Goal: Information Seeking & Learning: Learn about a topic

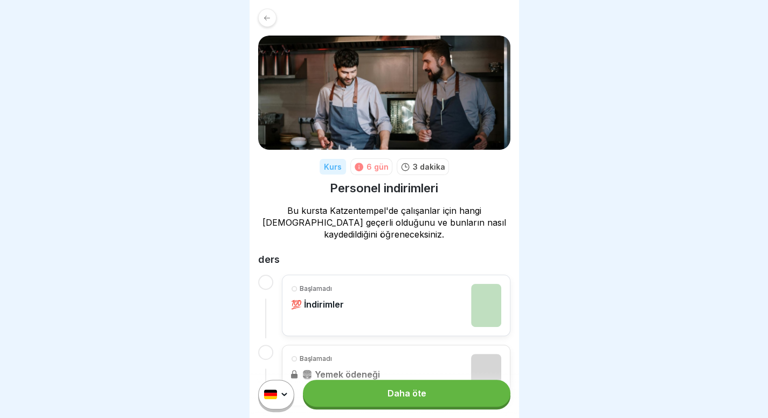
click at [401, 399] on font "Daha öte" at bounding box center [406, 393] width 39 height 11
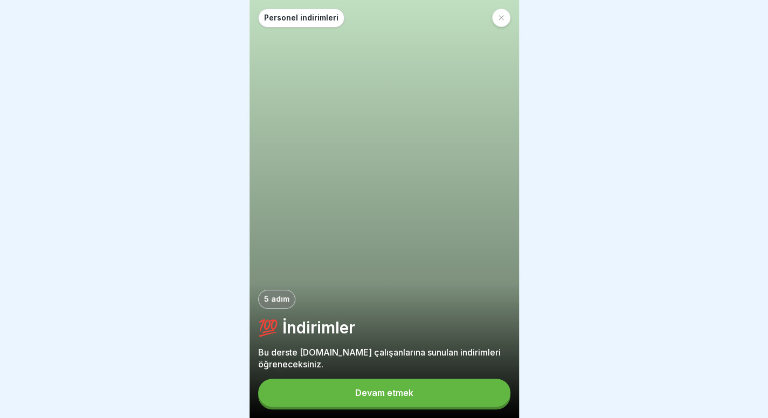
scroll to position [8, 0]
click at [368, 382] on button "Devam etmek" at bounding box center [384, 393] width 252 height 28
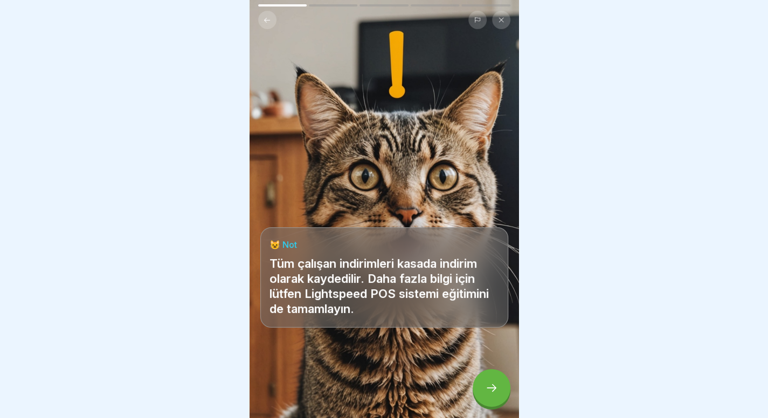
click at [493, 384] on icon at bounding box center [491, 387] width 13 height 13
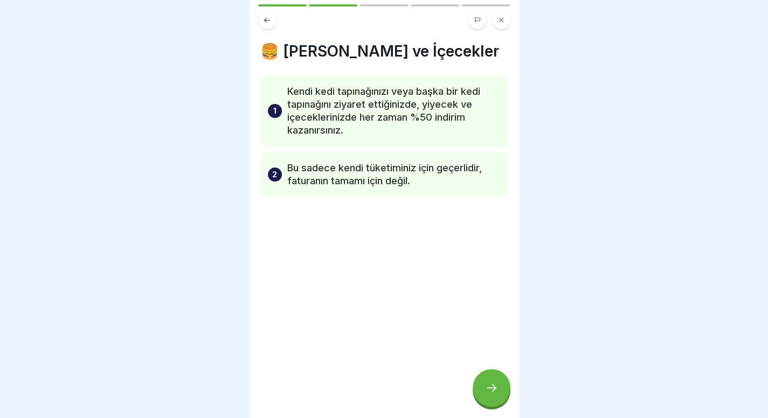
click at [493, 384] on icon at bounding box center [491, 387] width 13 height 13
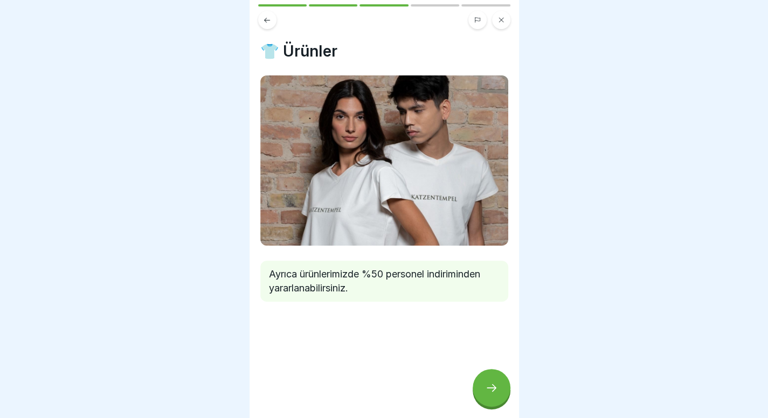
click at [484, 387] on div at bounding box center [491, 388] width 38 height 38
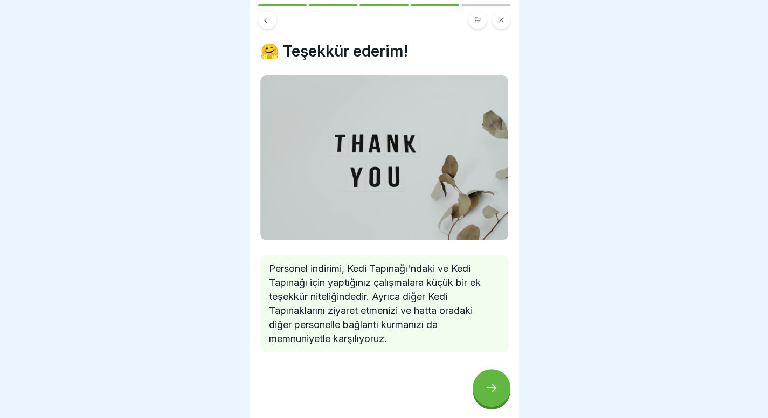
click at [482, 387] on div at bounding box center [491, 388] width 38 height 38
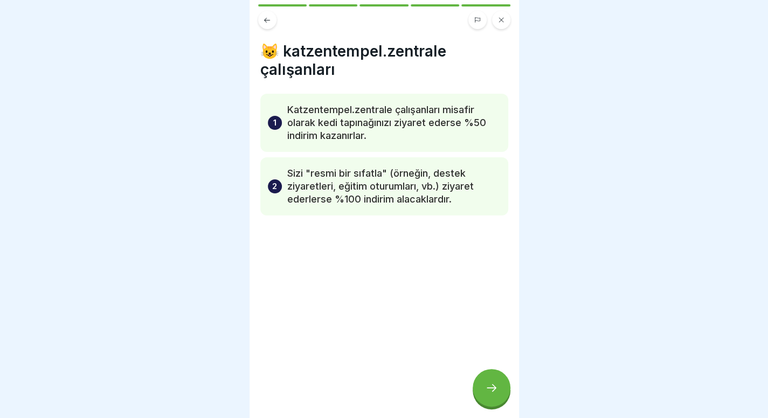
click at [482, 387] on div at bounding box center [491, 388] width 38 height 38
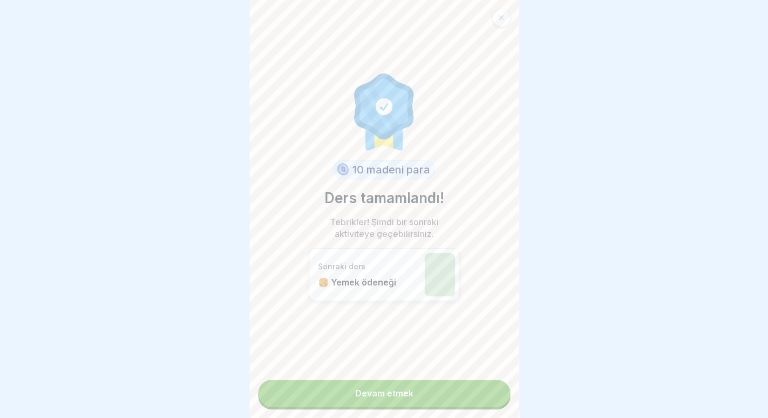
click at [455, 388] on link "Devam etmek" at bounding box center [384, 393] width 252 height 27
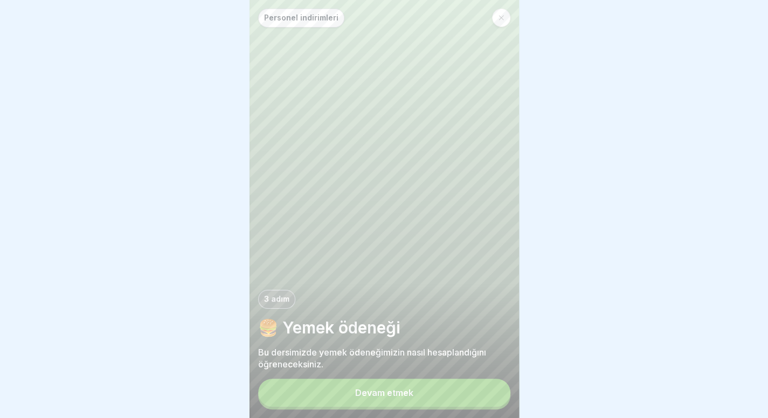
click at [387, 392] on button "Devam etmek" at bounding box center [384, 393] width 252 height 28
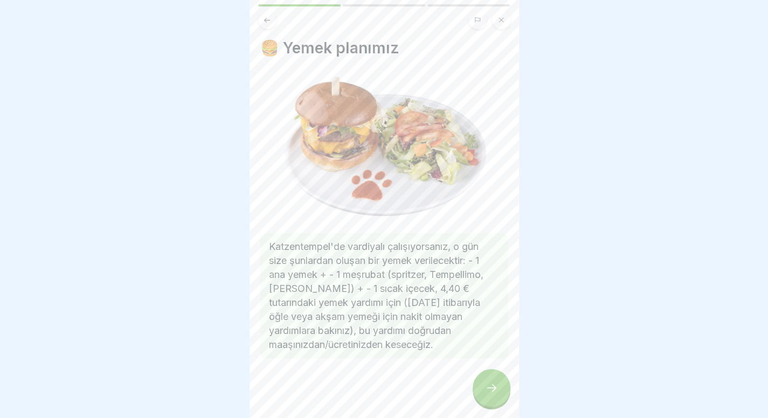
scroll to position [4, 0]
click at [480, 389] on div at bounding box center [491, 388] width 38 height 38
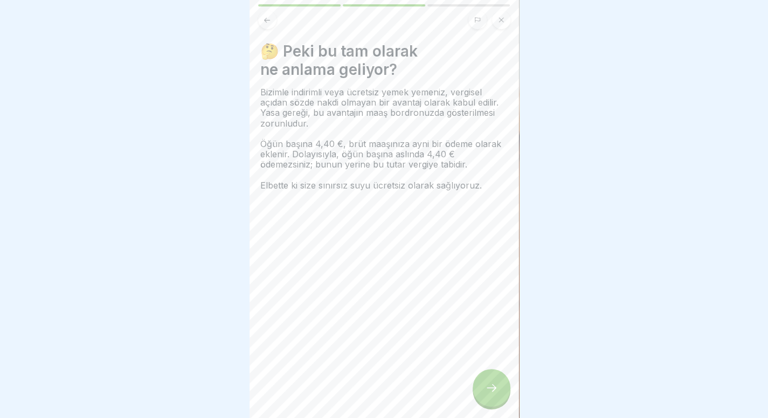
click at [480, 389] on div at bounding box center [491, 388] width 38 height 38
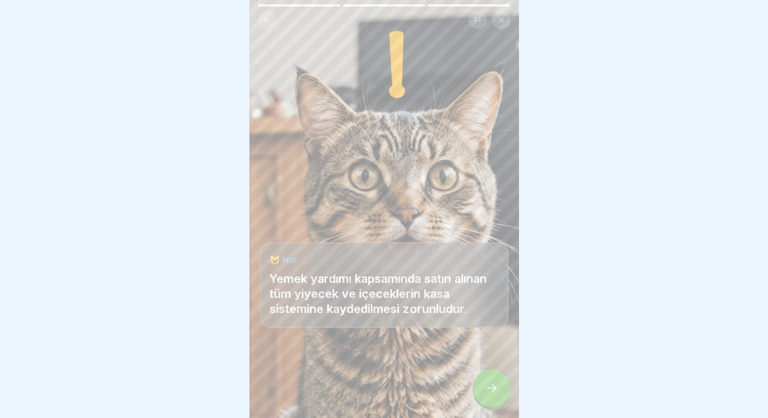
click at [480, 389] on div at bounding box center [491, 388] width 38 height 38
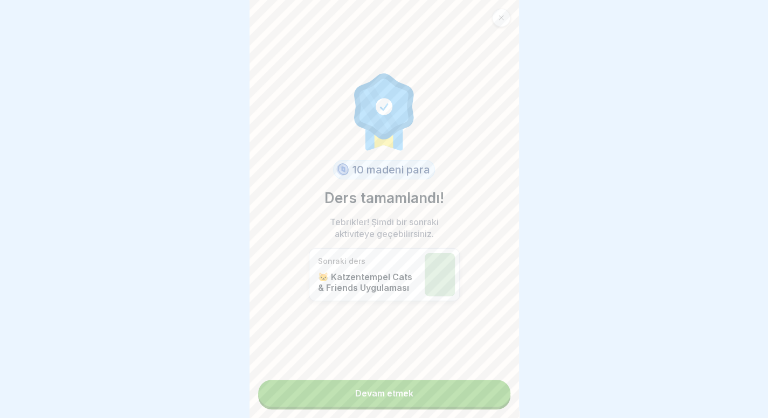
click at [446, 399] on link "Devam etmek" at bounding box center [384, 393] width 252 height 27
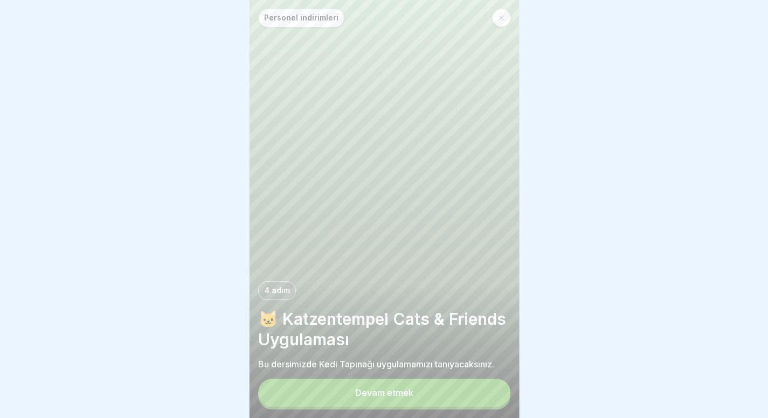
scroll to position [8, 0]
click at [393, 387] on button "Devam etmek" at bounding box center [384, 393] width 252 height 28
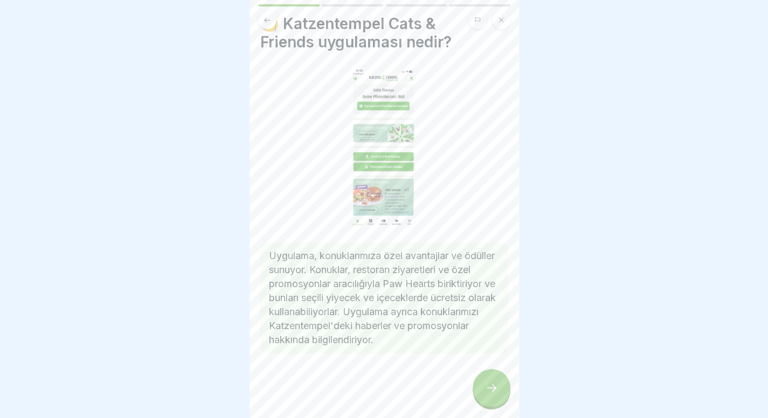
scroll to position [34, 0]
click at [489, 388] on icon at bounding box center [491, 387] width 13 height 13
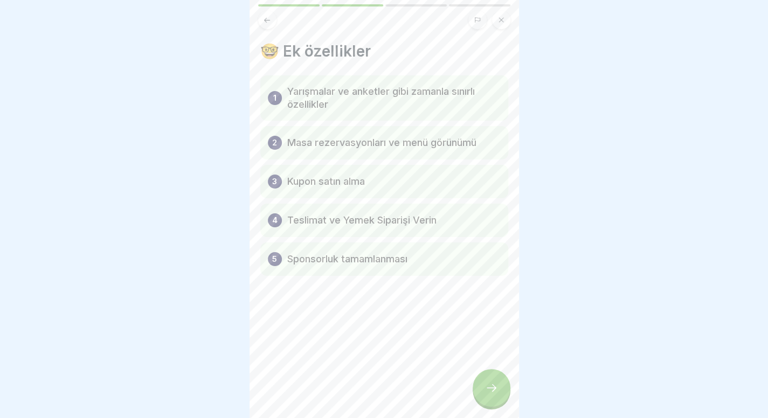
click at [490, 372] on div at bounding box center [491, 388] width 38 height 38
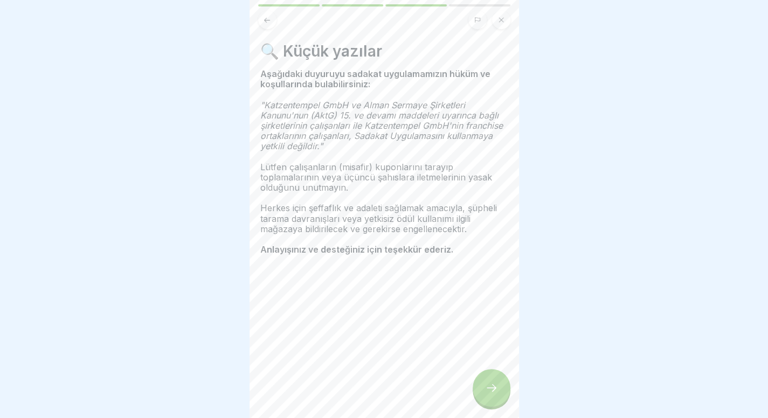
click at [489, 376] on div at bounding box center [491, 388] width 38 height 38
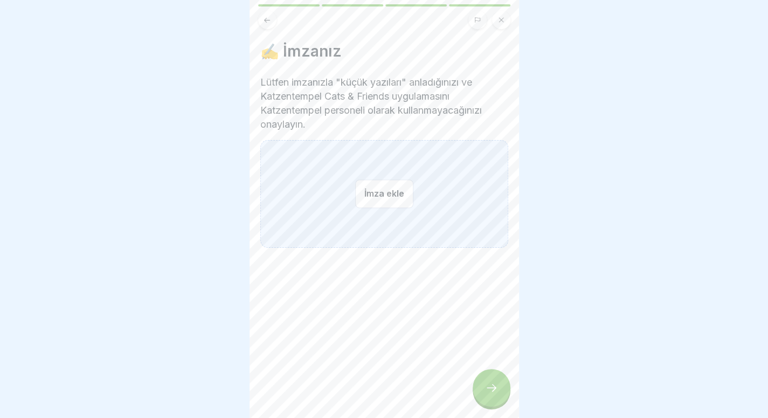
click at [489, 376] on div at bounding box center [491, 388] width 38 height 38
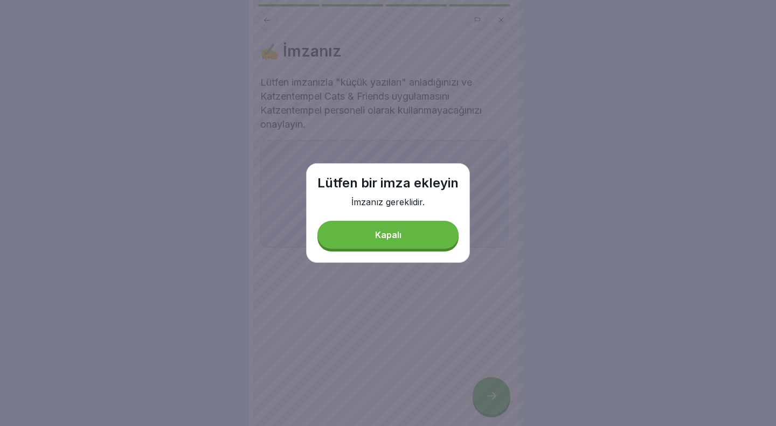
click at [380, 239] on font "Kapalı" at bounding box center [388, 234] width 26 height 11
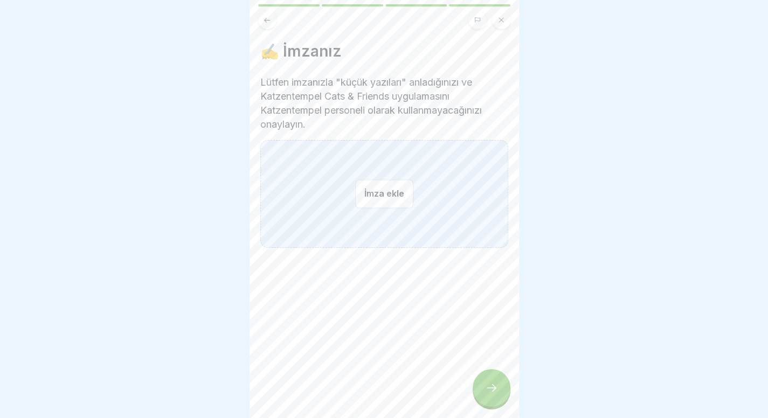
click at [371, 187] on button "İmza ekle" at bounding box center [384, 193] width 58 height 29
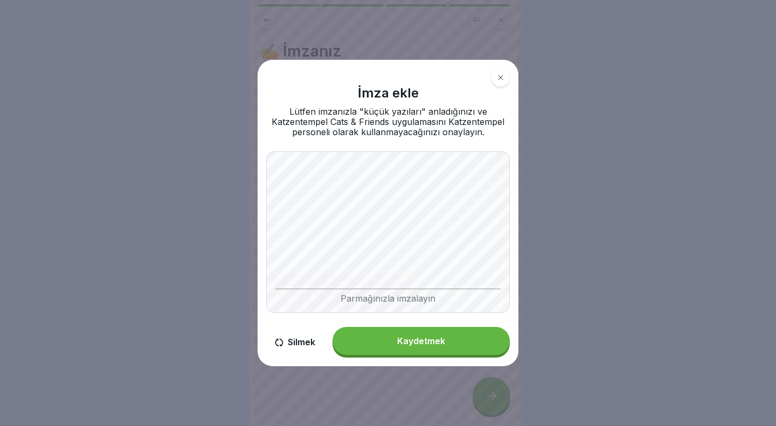
click at [409, 337] on button "Kaydetmek" at bounding box center [420, 341] width 177 height 28
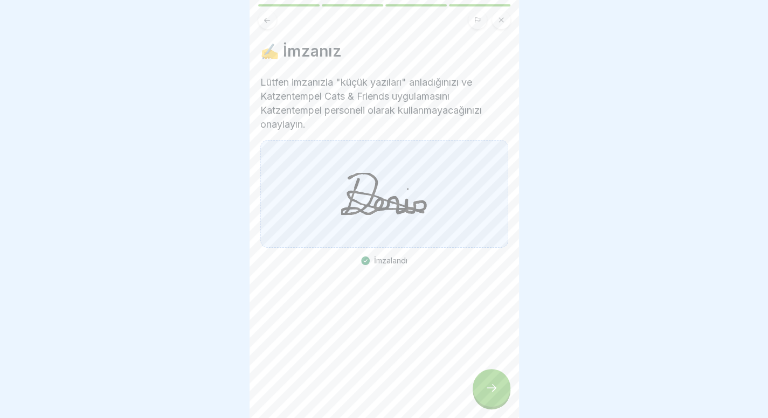
click at [493, 394] on icon at bounding box center [491, 387] width 13 height 13
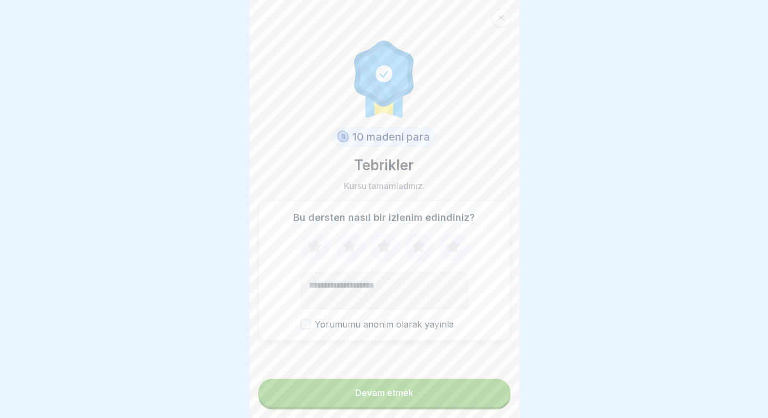
click at [449, 398] on button "Devam etmek" at bounding box center [384, 393] width 252 height 28
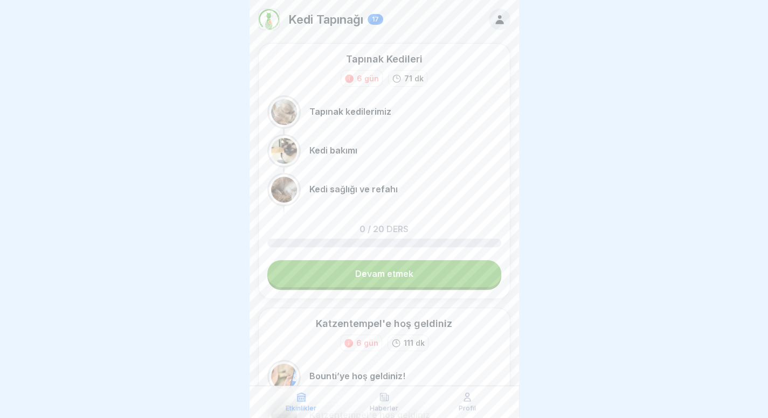
click at [346, 278] on link "Devam etmek" at bounding box center [384, 273] width 234 height 27
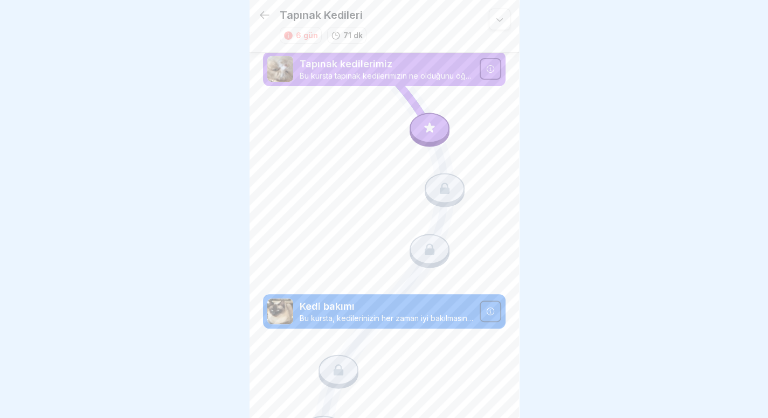
click at [428, 127] on icon at bounding box center [429, 128] width 14 height 14
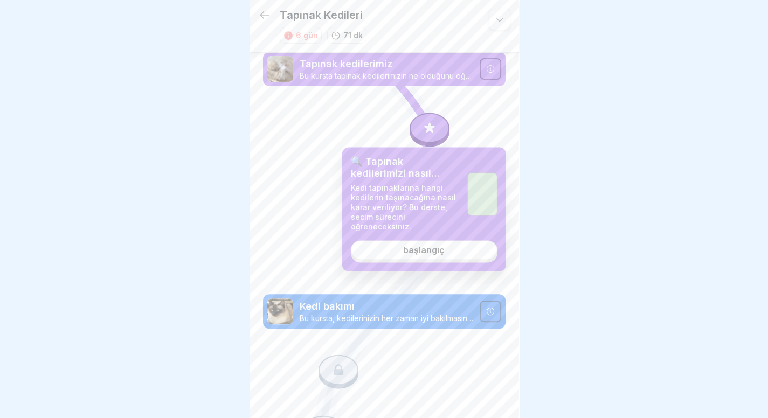
click at [431, 241] on div "🔍 Tapınak kedilerimizi nasıl seçiyoruz? Kedi tapınaklarına hangi kedilerin taşı…" at bounding box center [424, 209] width 164 height 124
click at [425, 254] on font "başlangıç" at bounding box center [423, 250] width 41 height 11
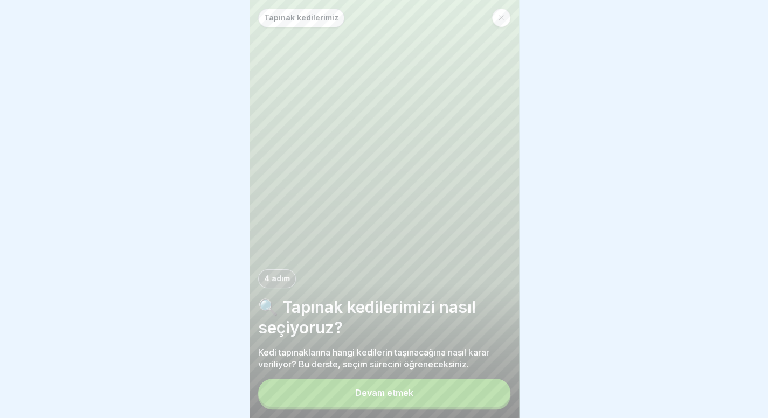
click at [407, 398] on font "Devam etmek" at bounding box center [384, 392] width 58 height 11
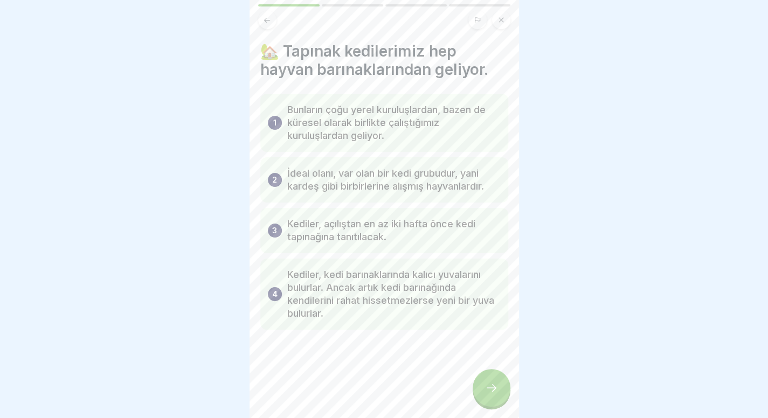
click at [491, 394] on icon at bounding box center [491, 387] width 13 height 13
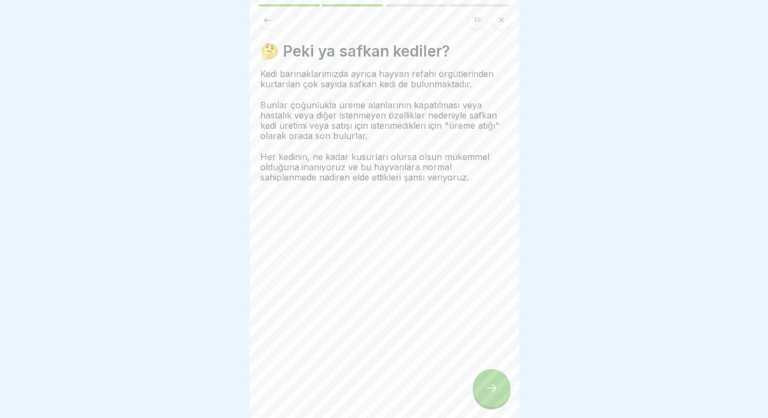
click at [483, 401] on div at bounding box center [491, 388] width 38 height 38
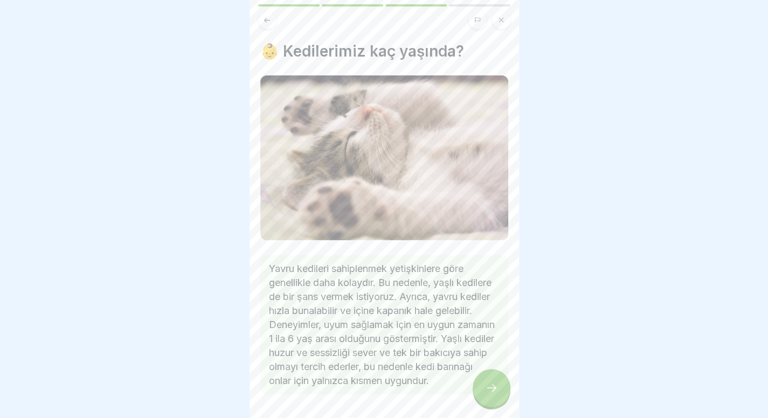
click at [479, 391] on div at bounding box center [491, 388] width 38 height 38
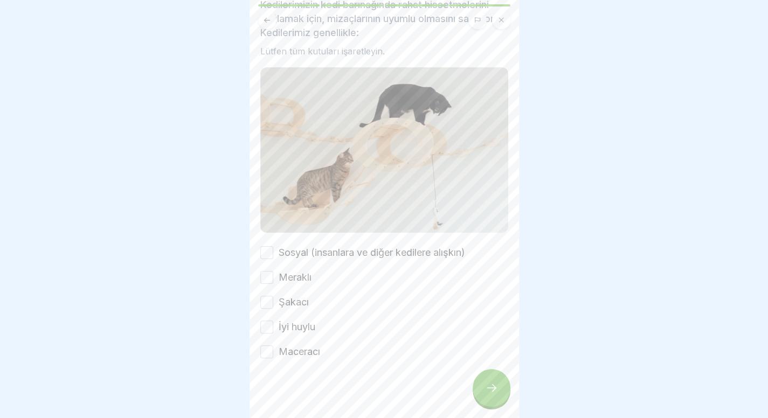
scroll to position [69, 0]
click at [480, 388] on div at bounding box center [491, 388] width 38 height 38
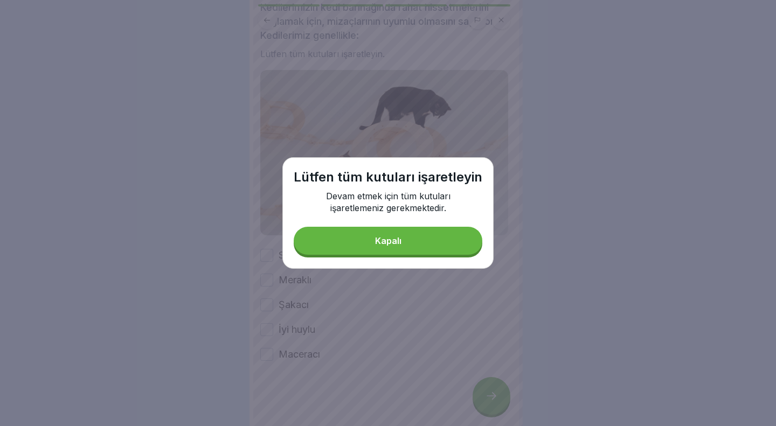
click at [410, 233] on button "Kapalı" at bounding box center [388, 241] width 189 height 28
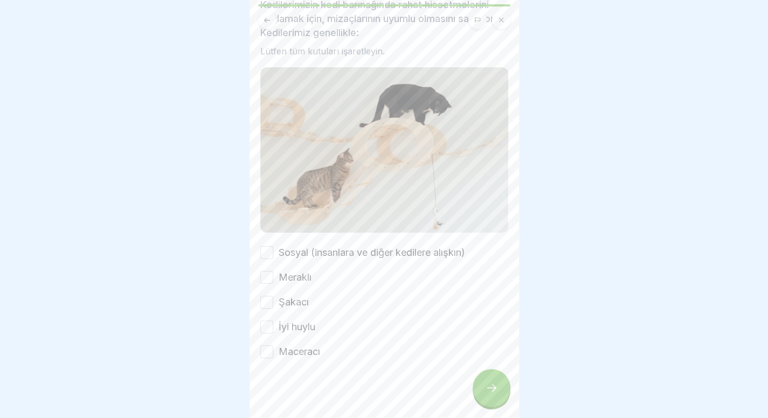
click at [302, 251] on font "Sosyal (insanlara ve diğer kedilere alışkın)" at bounding box center [371, 252] width 186 height 11
click at [273, 251] on button "Sosyal (insanlara ve diğer kedilere alışkın)" at bounding box center [266, 252] width 13 height 13
click at [284, 277] on font "Meraklı" at bounding box center [294, 276] width 33 height 11
click at [273, 277] on button "Meraklı" at bounding box center [266, 277] width 13 height 13
click at [267, 306] on div "Sosyal (insanlara ve diğer kedilere alışkın) Meraklı Şakacı İyi huylu Maceracı" at bounding box center [384, 302] width 248 height 113
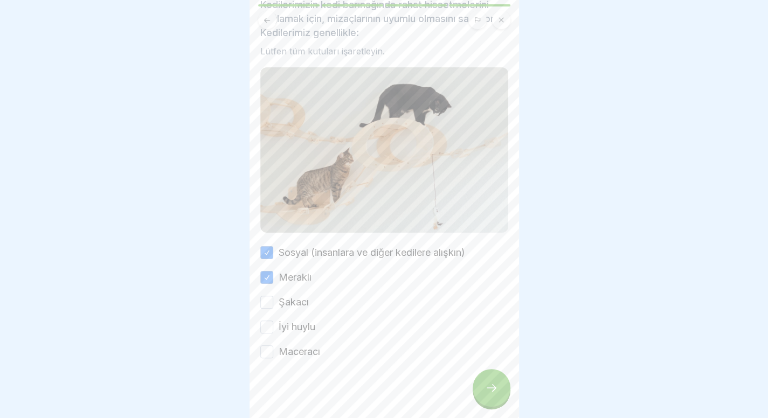
click at [267, 296] on button "Şakacı" at bounding box center [266, 302] width 13 height 13
click at [269, 320] on button "İyi huylu" at bounding box center [266, 326] width 13 height 13
click at [266, 345] on button "Maceracı" at bounding box center [266, 351] width 13 height 13
click at [484, 389] on div at bounding box center [491, 388] width 38 height 38
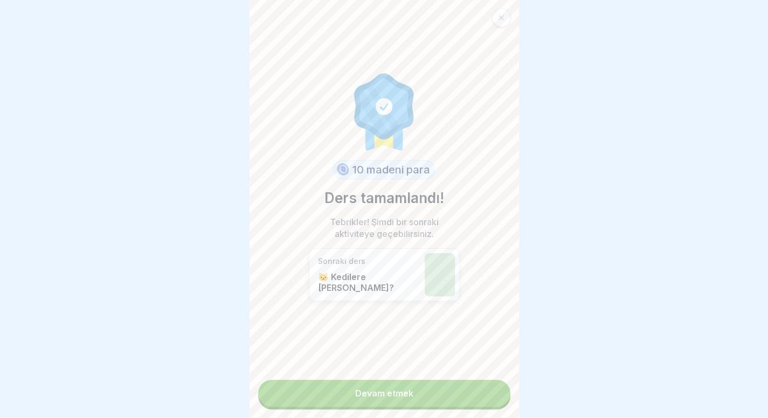
click at [421, 405] on link "Devam etmek" at bounding box center [384, 393] width 252 height 27
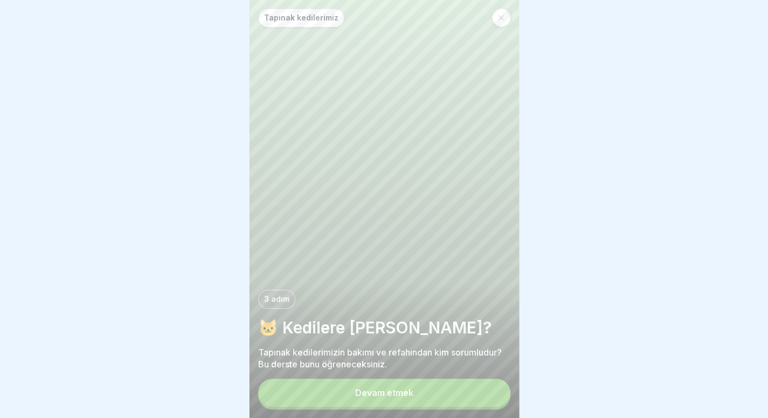
click at [422, 403] on button "Devam etmek" at bounding box center [384, 393] width 252 height 28
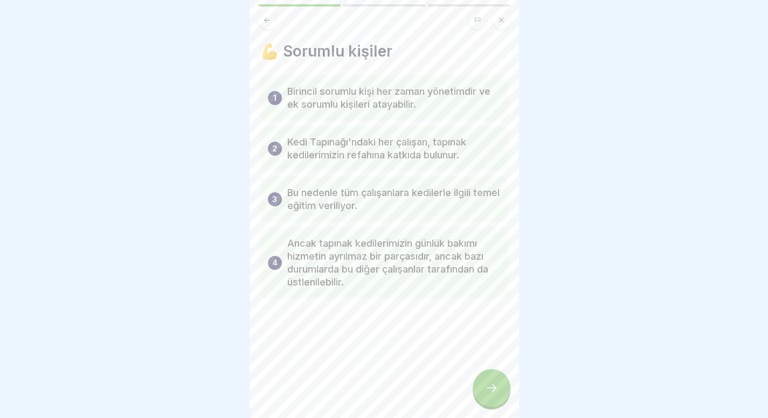
click at [489, 394] on icon at bounding box center [491, 387] width 13 height 13
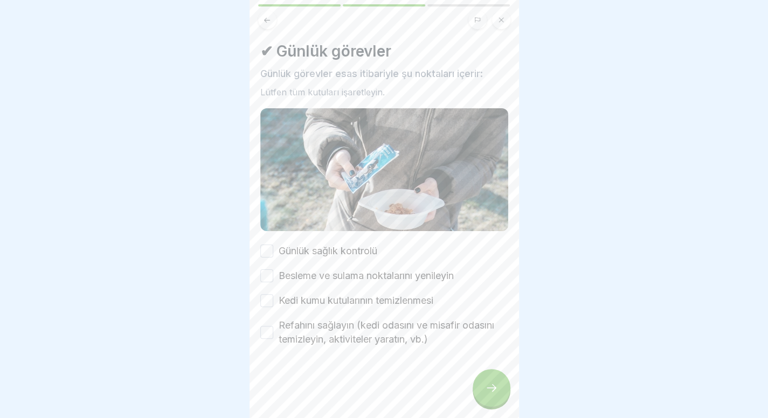
click at [362, 248] on font "Günlük sağlık kontrolü" at bounding box center [327, 250] width 99 height 11
click at [273, 248] on button "Günlük sağlık kontrolü" at bounding box center [266, 251] width 13 height 13
click at [368, 274] on font "Besleme ve sulama noktalarını yenileyin" at bounding box center [365, 275] width 175 height 11
click at [273, 274] on button "Besleme ve sulama noktalarını yenileyin" at bounding box center [266, 275] width 13 height 13
click at [364, 299] on font "Kedi kumu kutularının temizlenmesi" at bounding box center [355, 300] width 155 height 11
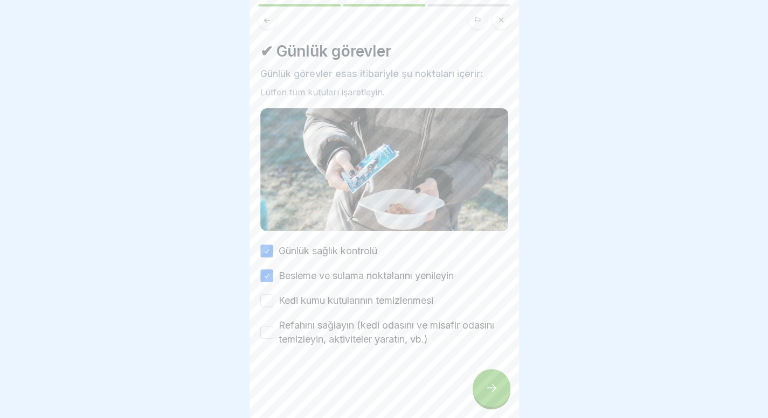
click at [273, 299] on button "Kedi kumu kutularının temizlenmesi" at bounding box center [266, 300] width 13 height 13
click at [366, 325] on font "Refahını sağlayın (kedi odasını ve misafir odasını temizleyin, aktiviteler yara…" at bounding box center [385, 331] width 215 height 25
click at [273, 326] on button "Refahını sağlayın (kedi odasını ve misafir odasını temizleyin, aktiviteler yara…" at bounding box center [266, 332] width 13 height 13
click at [498, 384] on div at bounding box center [491, 388] width 38 height 38
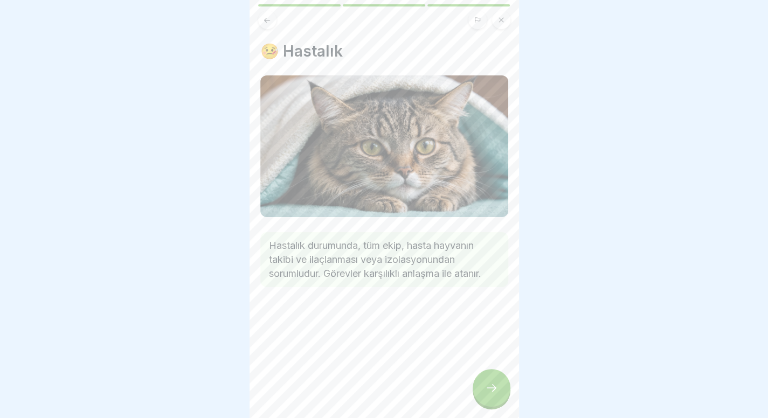
click at [498, 384] on div at bounding box center [491, 388] width 38 height 38
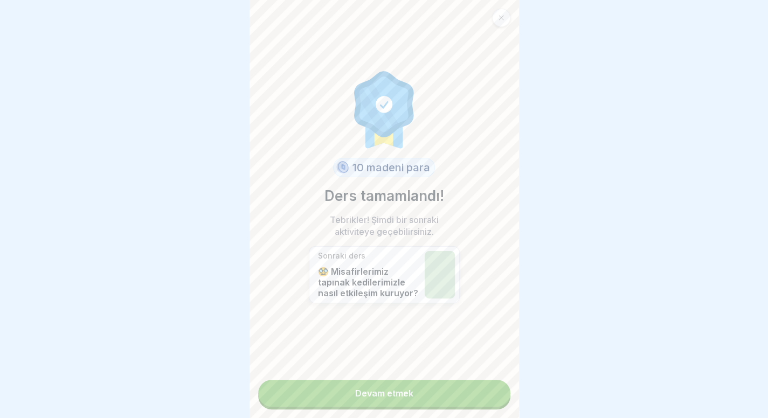
click at [437, 385] on link "Devam etmek" at bounding box center [384, 393] width 252 height 27
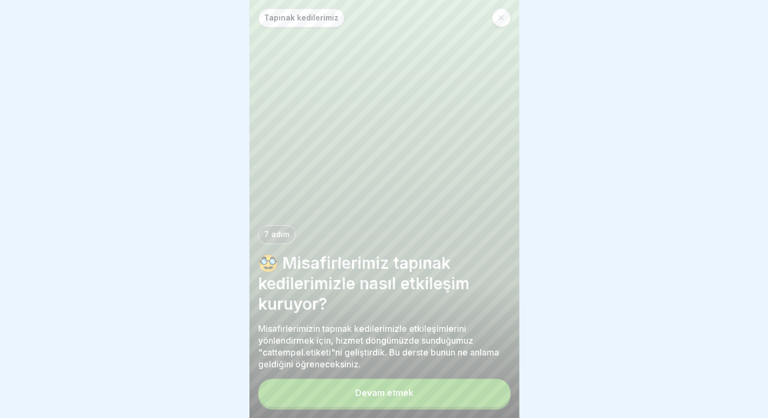
click at [410, 398] on font "Devam etmek" at bounding box center [384, 392] width 58 height 11
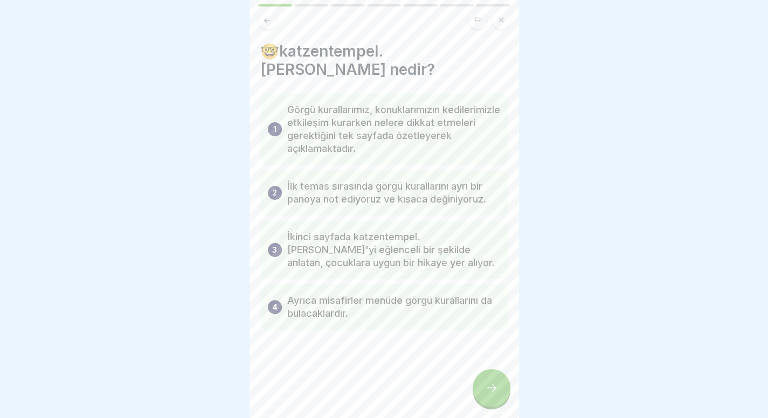
click at [488, 387] on div at bounding box center [491, 388] width 38 height 38
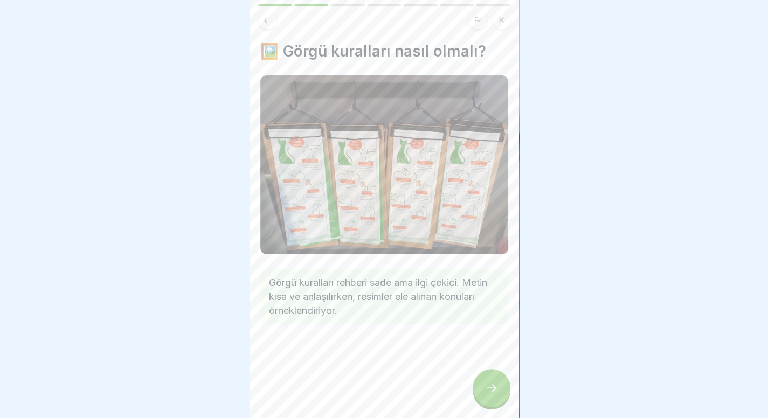
click at [488, 387] on div at bounding box center [491, 388] width 38 height 38
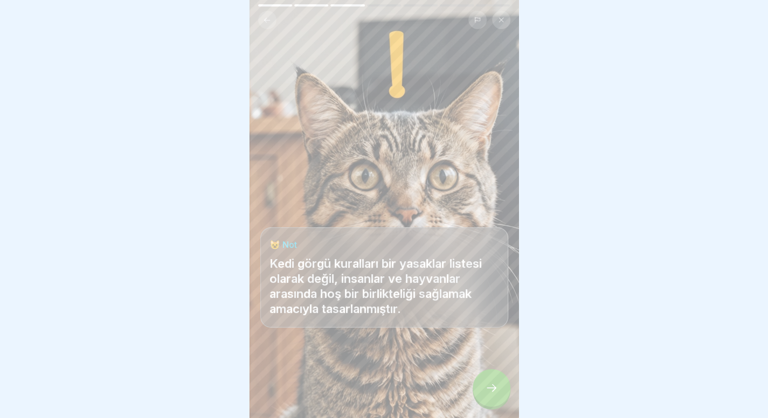
click at [491, 394] on icon at bounding box center [491, 387] width 13 height 13
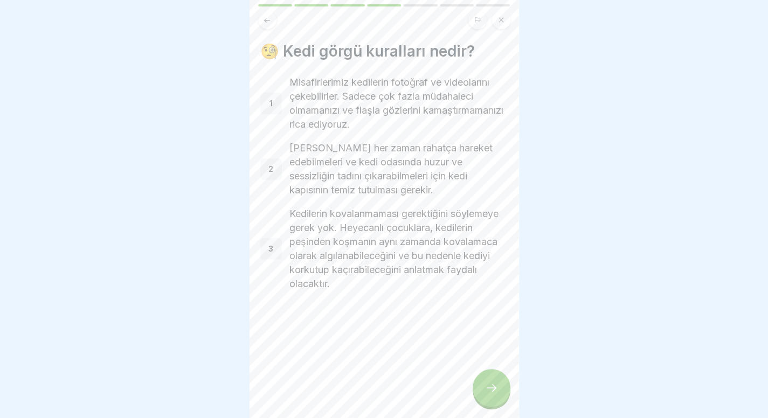
click at [491, 394] on icon at bounding box center [491, 387] width 13 height 13
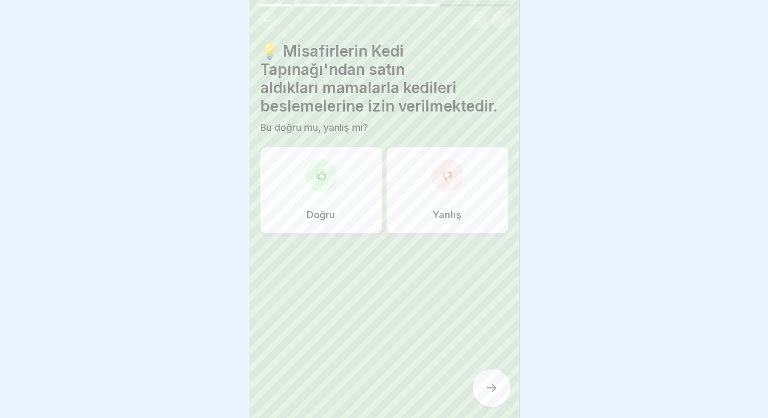
click at [261, 18] on button at bounding box center [267, 20] width 18 height 18
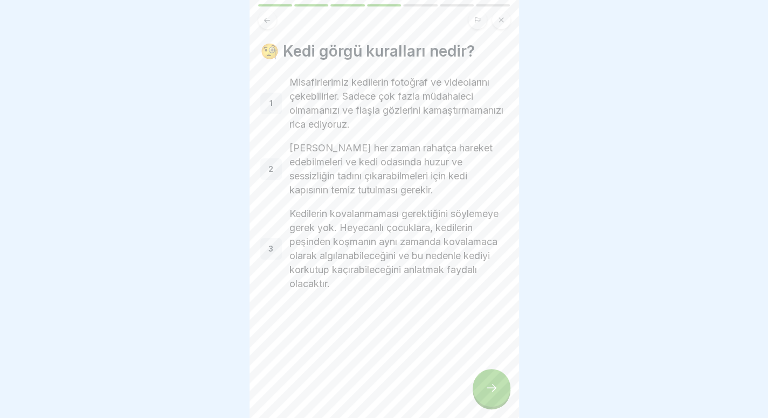
click at [261, 18] on button at bounding box center [267, 20] width 18 height 18
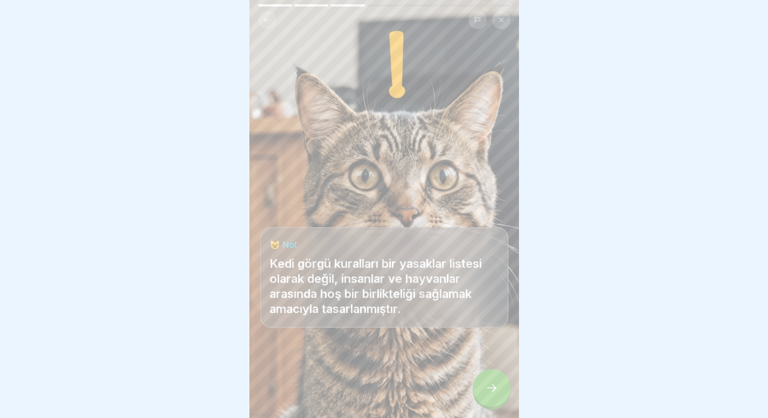
scroll to position [8, 0]
click at [494, 398] on div at bounding box center [491, 388] width 38 height 38
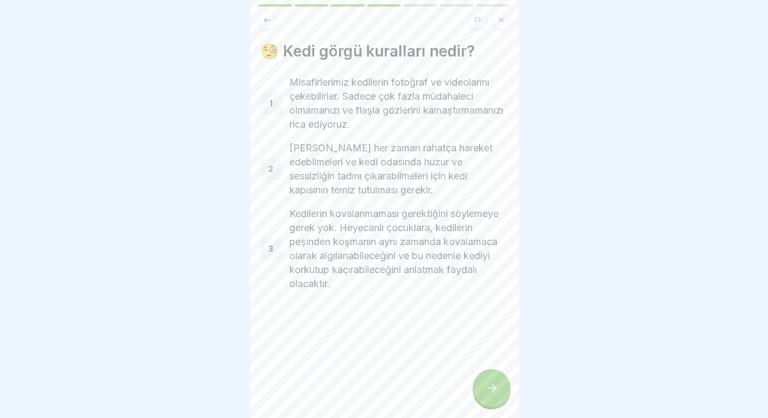
click at [494, 398] on div at bounding box center [491, 388] width 38 height 38
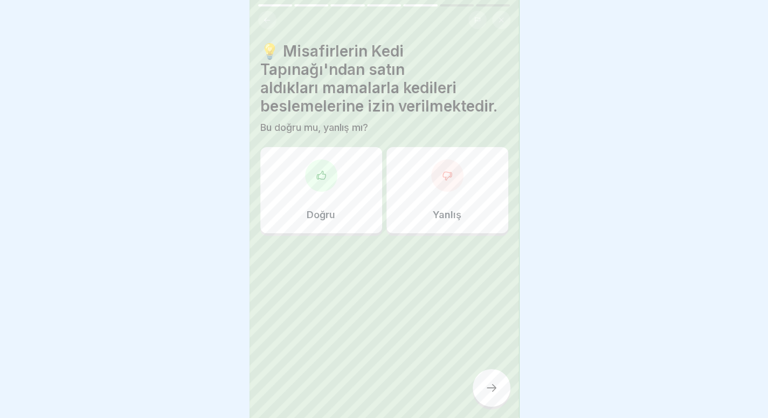
click at [444, 170] on icon at bounding box center [447, 175] width 11 height 11
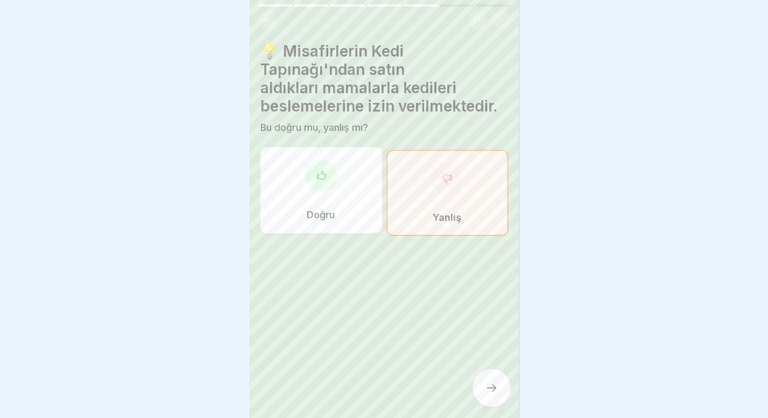
click at [480, 382] on div at bounding box center [491, 388] width 38 height 38
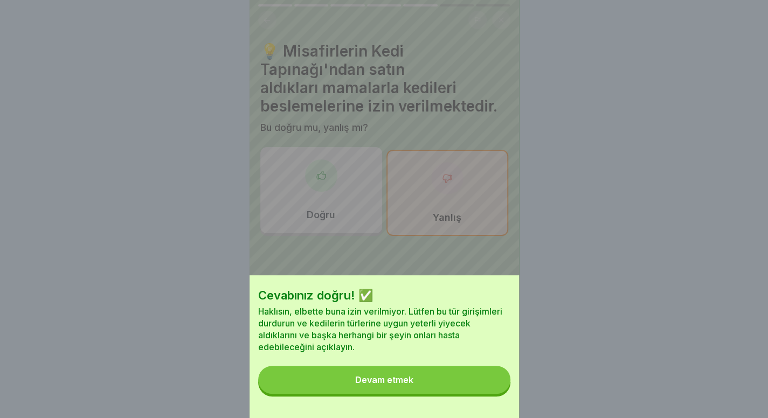
click at [431, 389] on button "Devam etmek" at bounding box center [384, 380] width 252 height 28
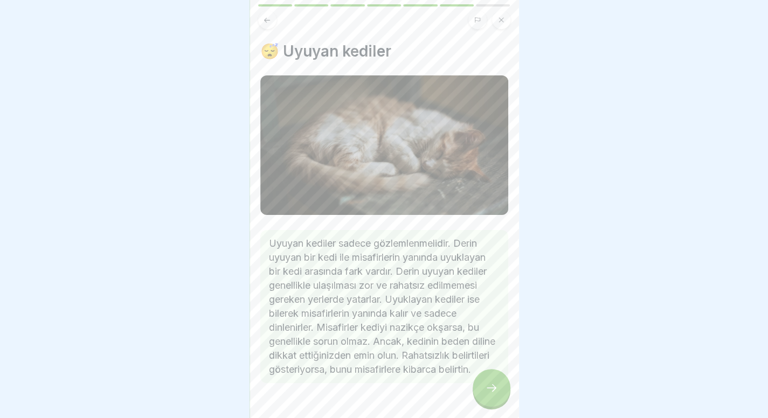
scroll to position [39, 0]
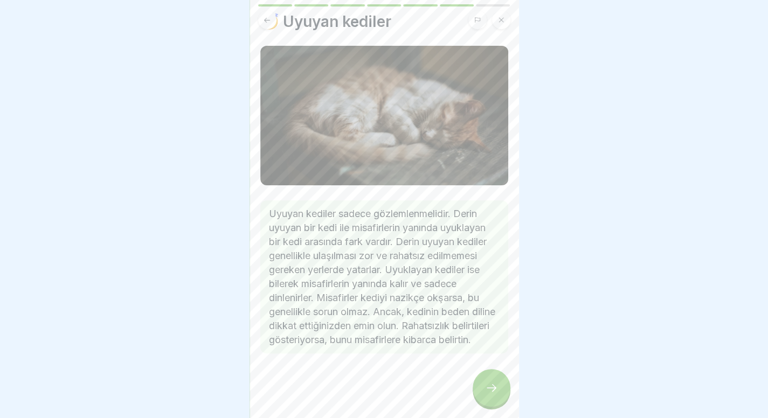
click at [496, 383] on icon at bounding box center [491, 387] width 13 height 13
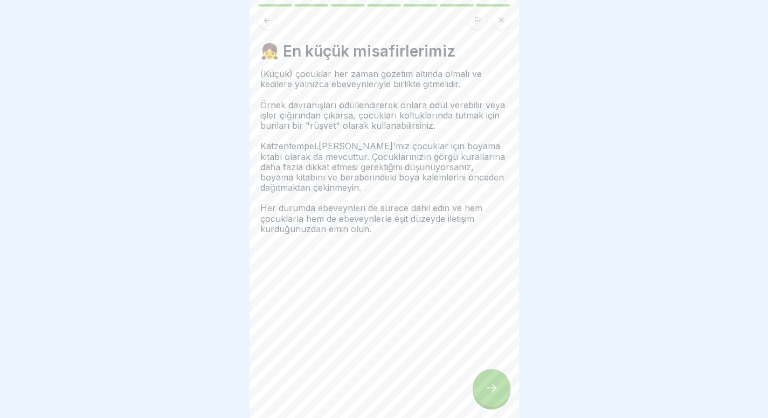
click at [496, 383] on icon at bounding box center [491, 387] width 13 height 13
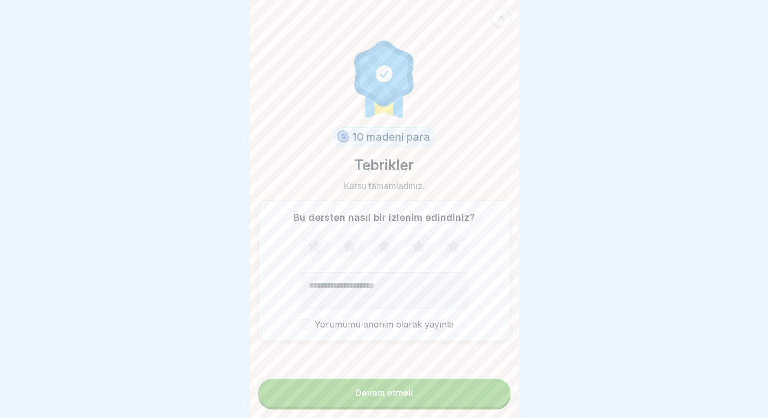
click at [444, 394] on button "Devam etmek" at bounding box center [384, 393] width 252 height 28
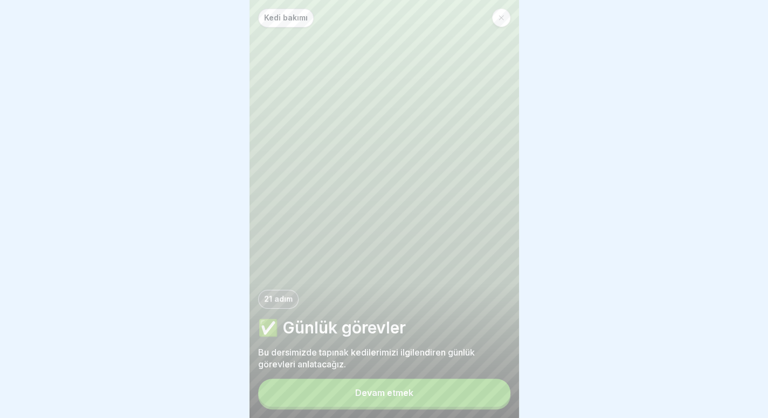
click at [411, 386] on button "Devam etmek" at bounding box center [384, 393] width 252 height 28
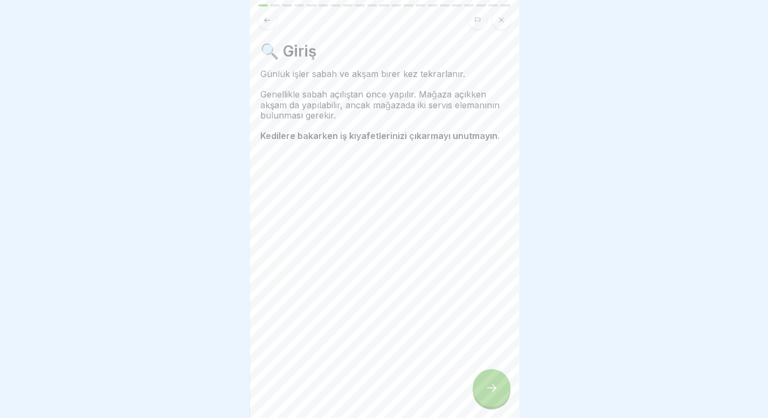
click at [487, 391] on icon at bounding box center [491, 387] width 13 height 13
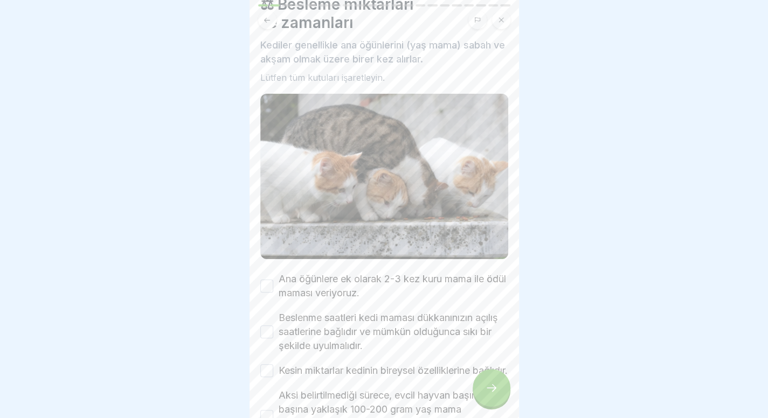
scroll to position [80, 0]
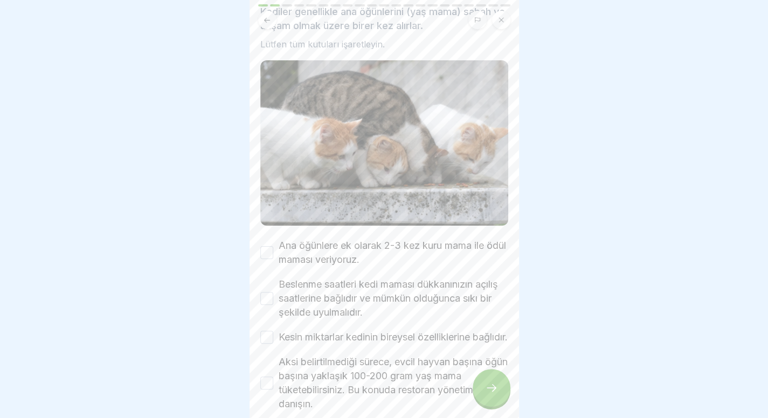
click at [368, 242] on font "Ana öğünlere ek olarak 2-3 kez kuru mama ile ödül maması veriyoruz." at bounding box center [391, 252] width 227 height 25
click at [273, 246] on button "Ana öğünlere ek olarak 2-3 kez kuru mama ile ödül maması veriyoruz." at bounding box center [266, 252] width 13 height 13
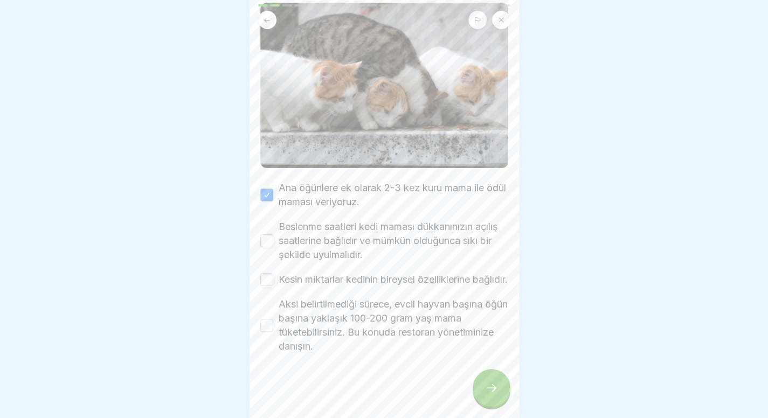
scroll to position [143, 0]
click at [361, 235] on font "Beslenme saatleri kedi maması dükkanınızın açılış saatlerine bağlıdır ve mümkün…" at bounding box center [387, 240] width 219 height 39
click at [273, 235] on button "Beslenme saatleri kedi maması dükkanınızın açılış saatlerine bağlıdır ve mümkün…" at bounding box center [266, 240] width 13 height 13
click at [348, 274] on font "Kesin miktarlar kedinin bireysel özelliklerine bağlıdır." at bounding box center [392, 279] width 229 height 11
click at [273, 273] on button "Kesin miktarlar kedinin bireysel özelliklerine bağlıdır." at bounding box center [266, 279] width 13 height 13
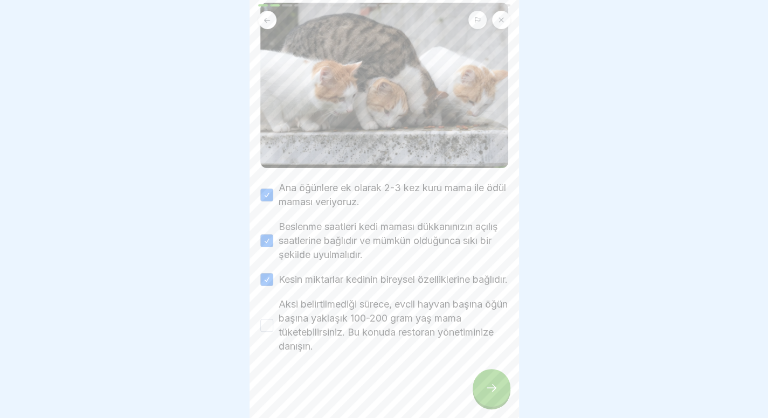
click at [372, 329] on font "Aksi belirtilmediği sürece, evcil hayvan başına öğün başına yaklaşık 100-200 gr…" at bounding box center [392, 324] width 229 height 53
click at [273, 329] on button "Aksi belirtilmediği sürece, evcil hayvan başına öğün başına yaklaşık 100-200 gr…" at bounding box center [266, 325] width 13 height 13
click at [497, 398] on div at bounding box center [491, 388] width 38 height 38
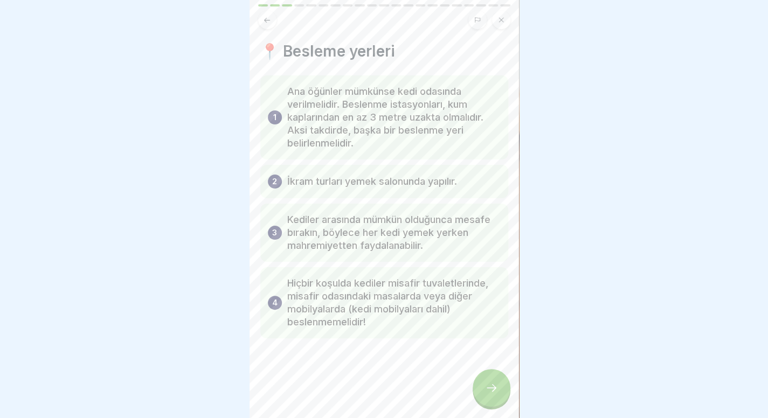
click at [494, 394] on icon at bounding box center [491, 387] width 13 height 13
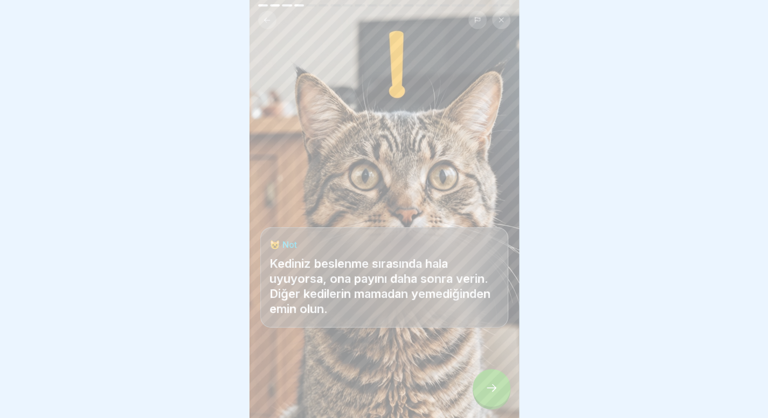
click at [494, 394] on icon at bounding box center [491, 387] width 13 height 13
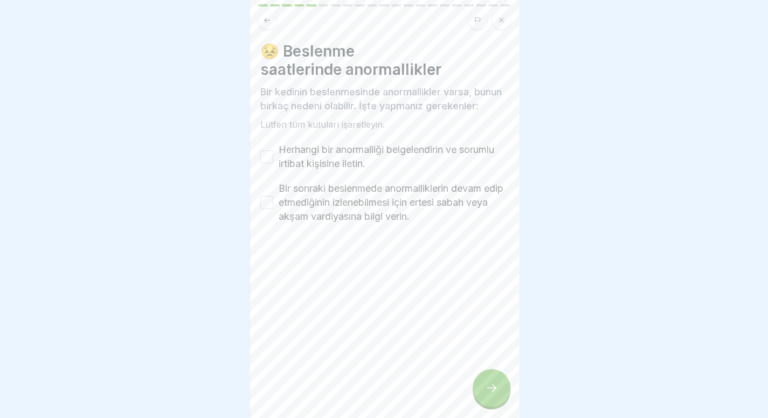
click at [338, 165] on font "Herhangi bir anormalliği belgelendirin ve sorumlu irtibat kişisine iletin." at bounding box center [385, 156] width 215 height 25
click at [273, 163] on button "Herhangi bir anormalliği belgelendirin ve sorumlu irtibat kişisine iletin." at bounding box center [266, 156] width 13 height 13
click at [333, 203] on font "Bir sonraki beslenmede anormalliklerin devam edip etmediğinin izlenebilmesi içi…" at bounding box center [390, 202] width 225 height 39
click at [273, 203] on button "Bir sonraki beslenmede anormalliklerin devam edip etmediğinin izlenebilmesi içi…" at bounding box center [266, 202] width 13 height 13
click at [490, 373] on div at bounding box center [491, 388] width 38 height 38
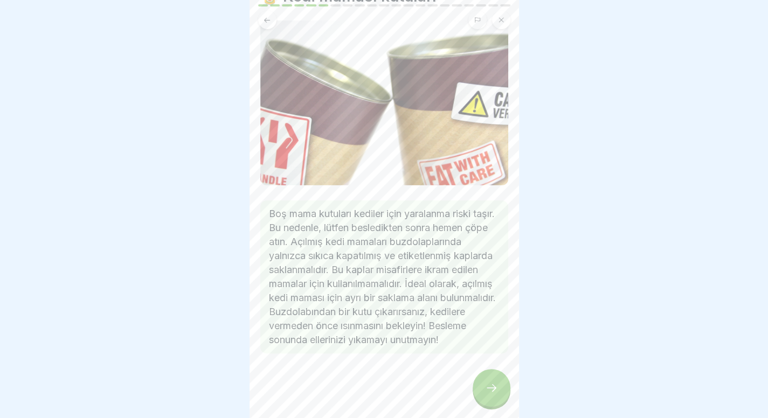
scroll to position [64, 0]
click at [486, 389] on icon at bounding box center [491, 387] width 13 height 13
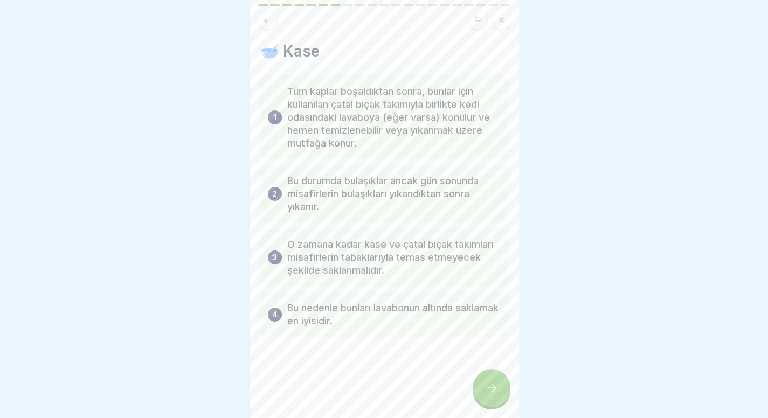
click at [492, 390] on icon at bounding box center [491, 387] width 13 height 13
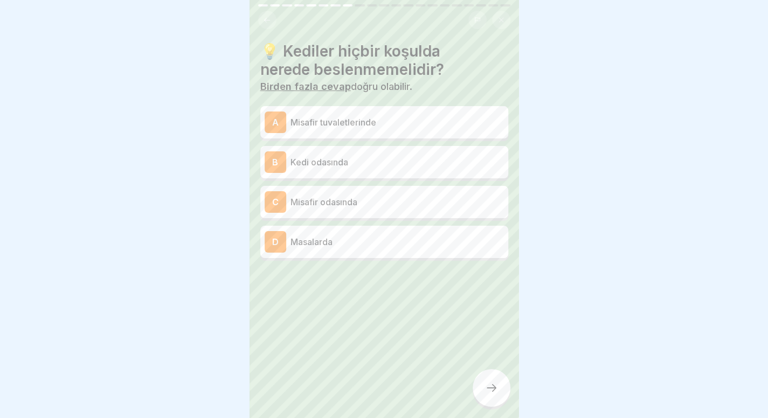
click at [386, 120] on div "A Misafir tuvaletlerinde" at bounding box center [383, 122] width 239 height 22
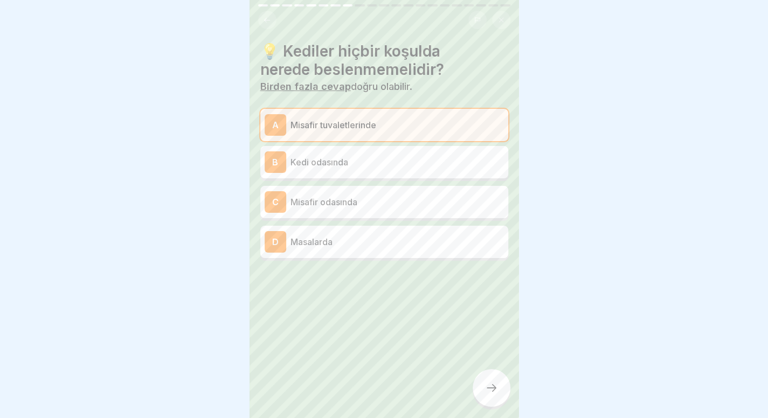
click at [353, 197] on font "Misafir odasında" at bounding box center [323, 202] width 67 height 11
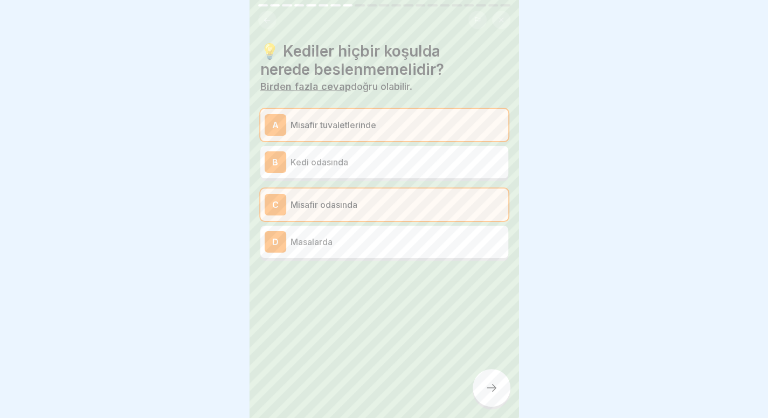
click at [348, 235] on p "Masalarda" at bounding box center [396, 241] width 213 height 13
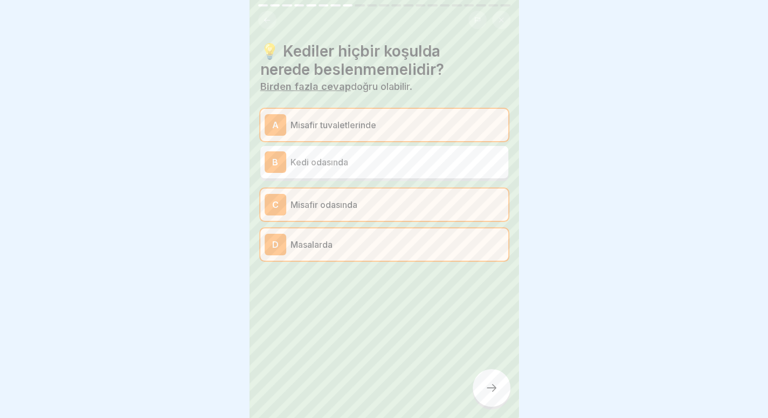
click at [489, 387] on icon at bounding box center [491, 387] width 13 height 13
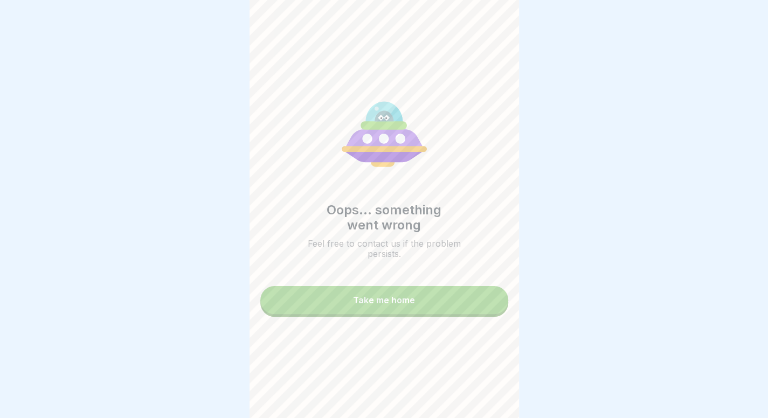
click at [424, 289] on button "Take me home" at bounding box center [384, 300] width 248 height 28
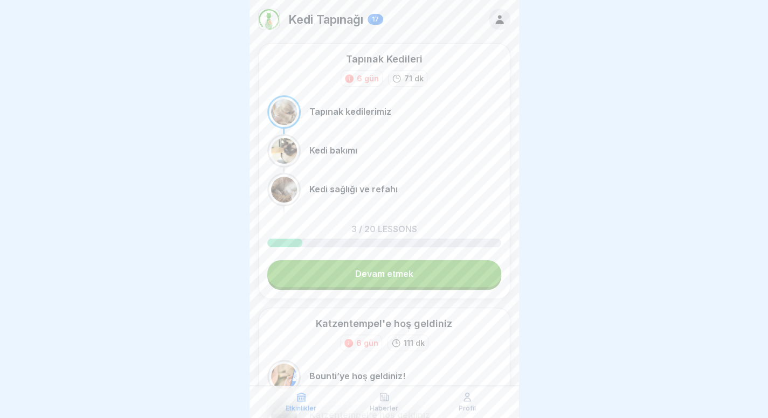
click at [428, 272] on link "Devam etmek" at bounding box center [384, 273] width 234 height 27
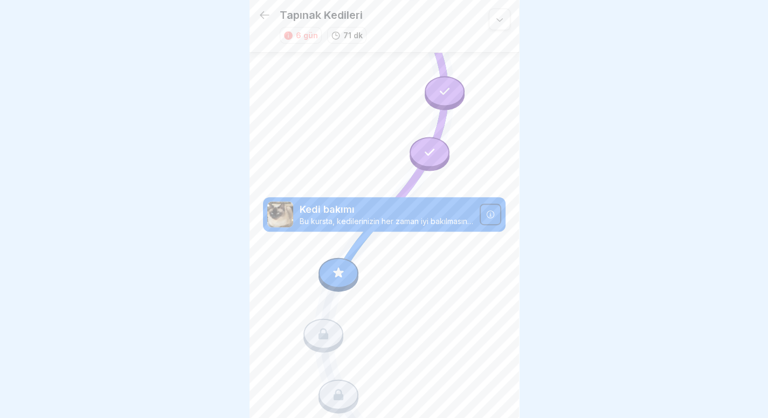
scroll to position [149, 0]
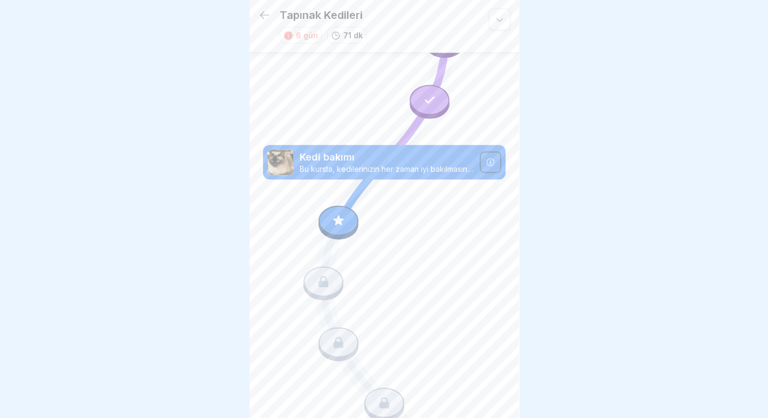
click at [347, 210] on div at bounding box center [338, 221] width 40 height 30
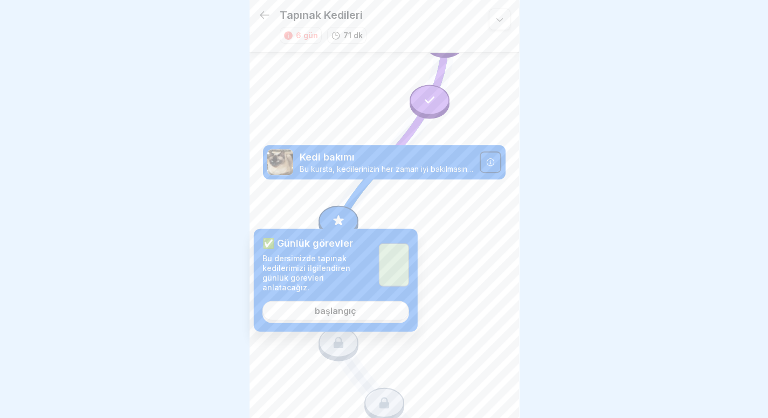
click at [341, 305] on font "başlangıç" at bounding box center [335, 310] width 41 height 11
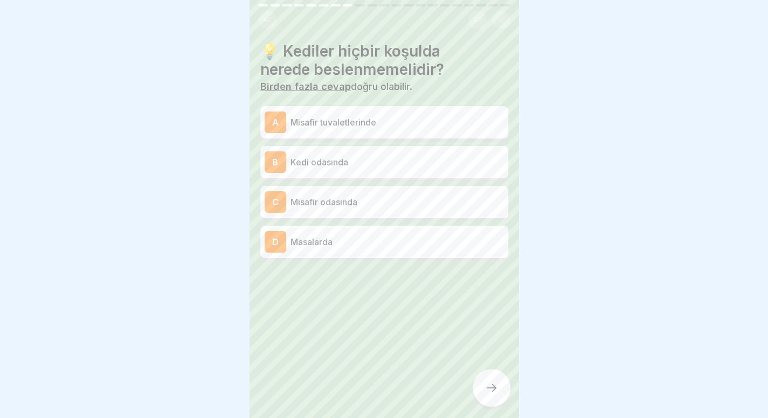
click at [424, 128] on div "A Misafir tuvaletlerinde" at bounding box center [383, 122] width 239 height 22
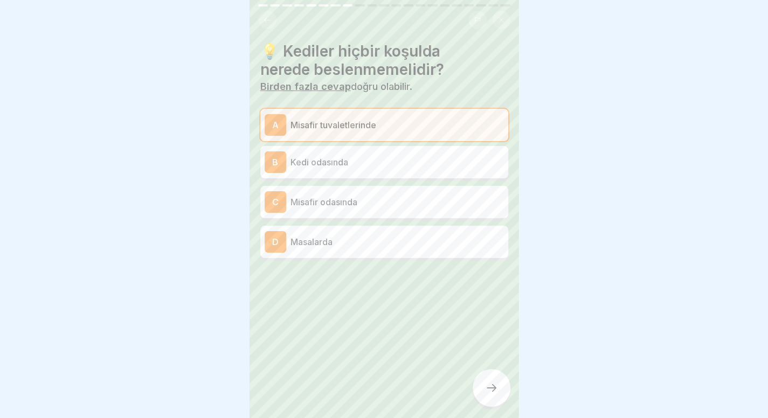
click at [498, 393] on div at bounding box center [491, 388] width 38 height 38
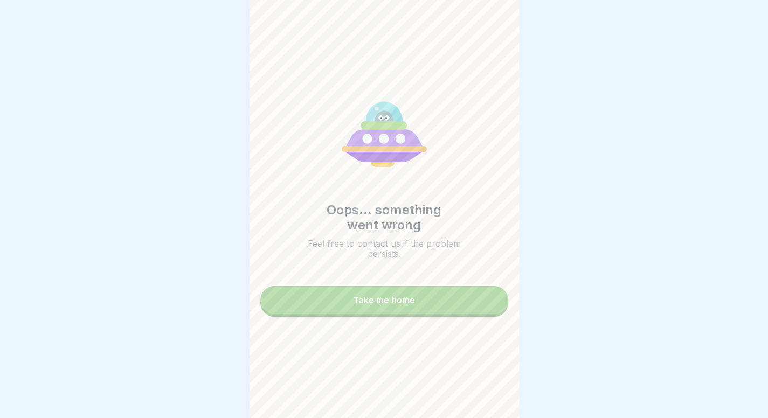
click at [384, 305] on div "Take me home" at bounding box center [384, 300] width 62 height 10
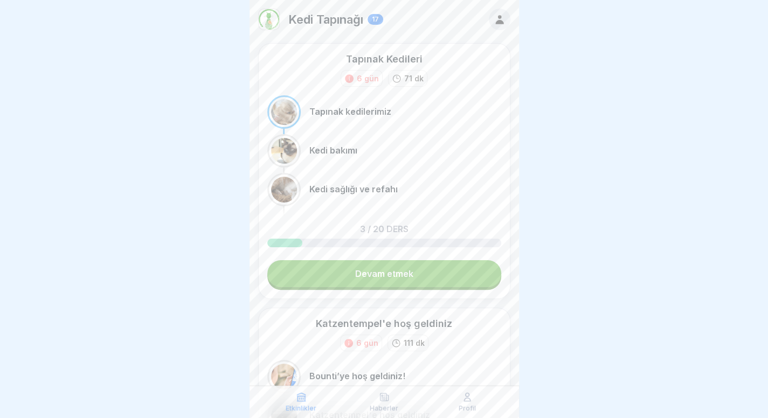
click at [342, 276] on link "Devam etmek" at bounding box center [384, 273] width 234 height 27
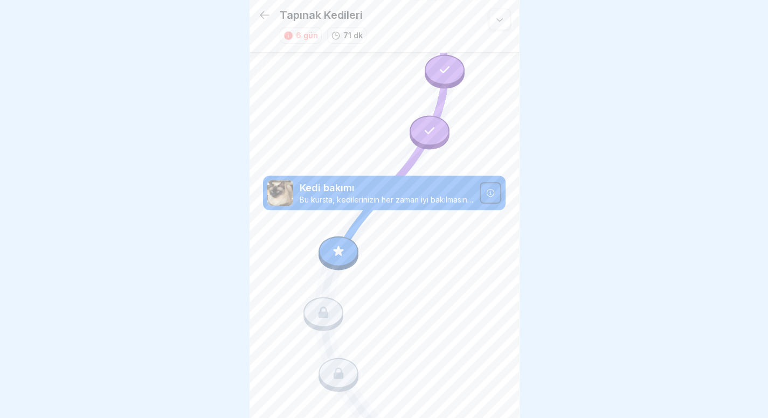
scroll to position [149, 0]
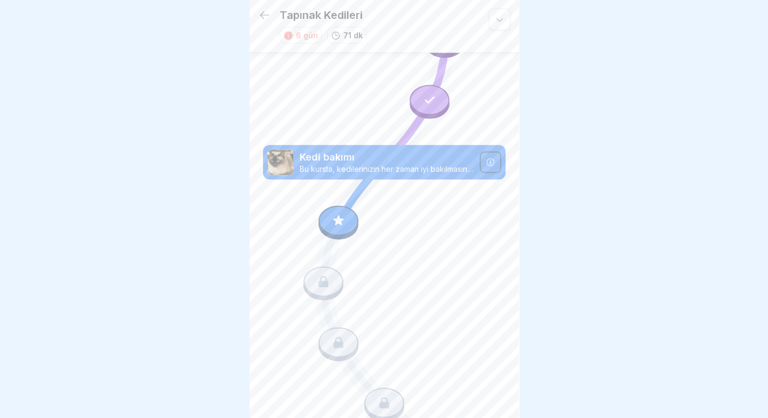
click at [343, 216] on div at bounding box center [338, 221] width 40 height 30
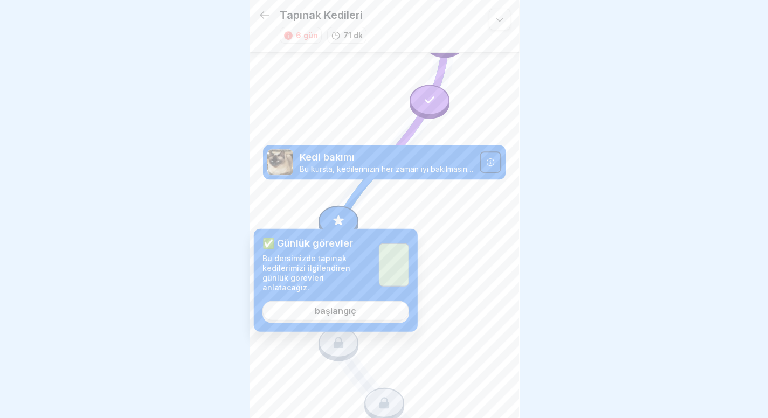
click at [341, 305] on font "başlangıç" at bounding box center [335, 310] width 41 height 11
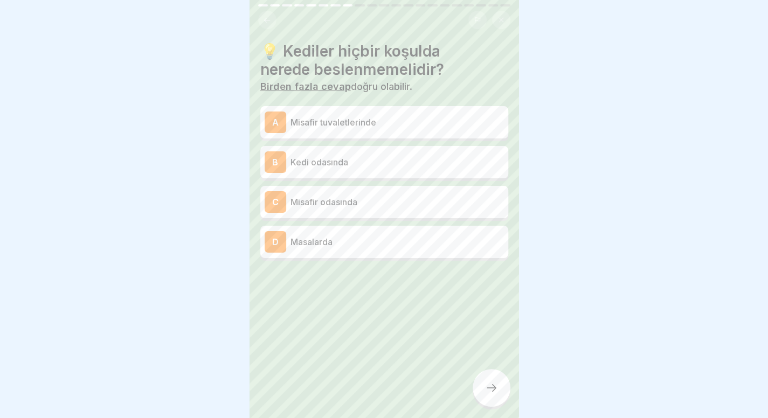
click at [330, 121] on font "Misafir tuvaletlerinde" at bounding box center [333, 122] width 86 height 11
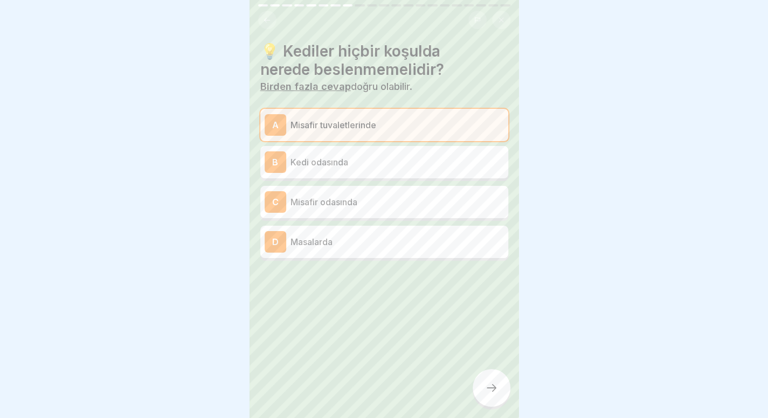
click at [338, 240] on p "Masalarda" at bounding box center [396, 241] width 213 height 13
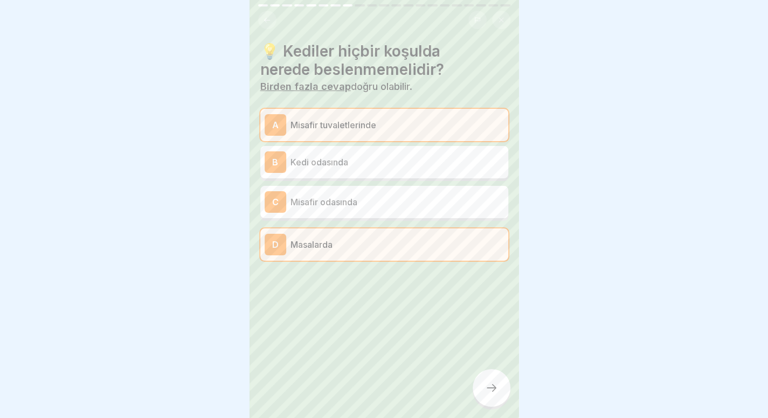
click at [473, 387] on div at bounding box center [491, 388] width 38 height 38
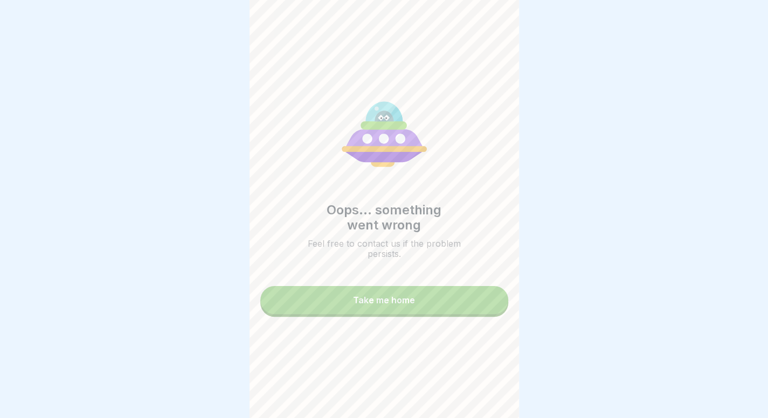
click at [384, 296] on button "Take me home" at bounding box center [384, 300] width 248 height 28
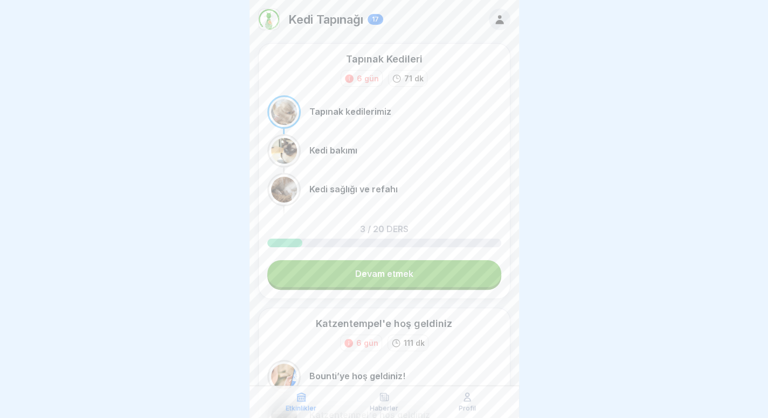
click at [317, 281] on link "Devam etmek" at bounding box center [384, 273] width 234 height 27
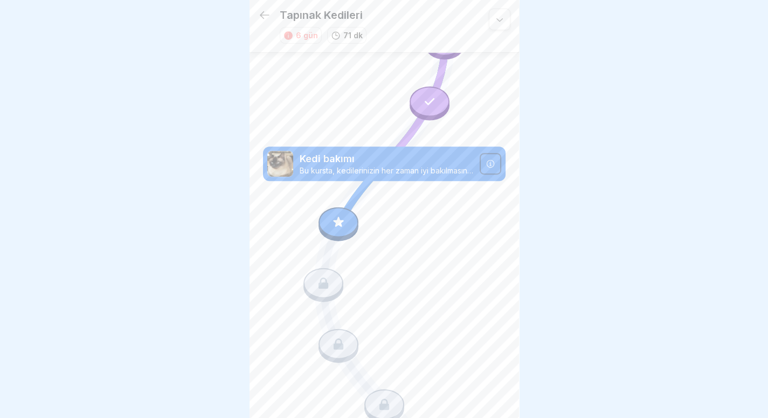
scroll to position [149, 0]
click at [333, 214] on div at bounding box center [338, 221] width 40 height 30
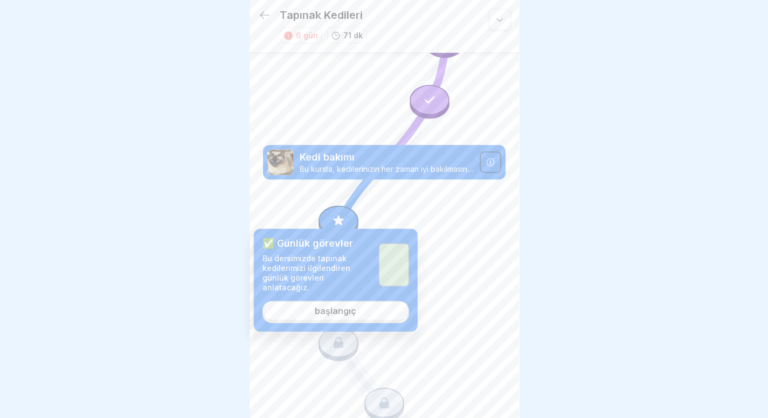
click at [343, 305] on font "başlangıç" at bounding box center [335, 310] width 41 height 11
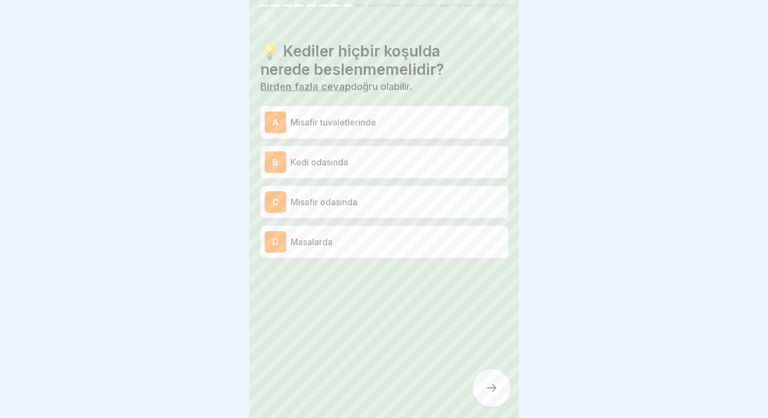
scroll to position [8, 0]
click at [493, 399] on div at bounding box center [491, 388] width 38 height 38
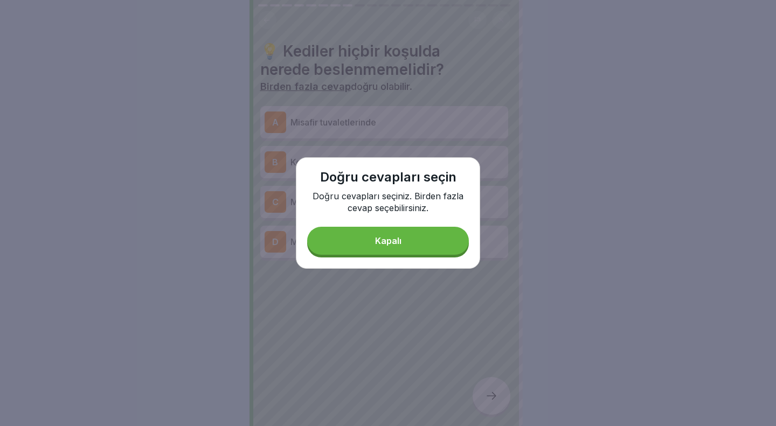
click at [428, 249] on button "Kapalı" at bounding box center [388, 241] width 162 height 28
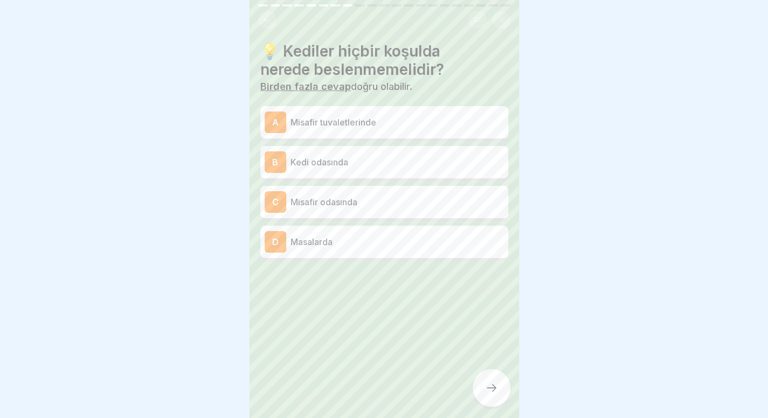
click at [346, 128] on p "Misafir tuvaletlerinde" at bounding box center [396, 122] width 213 height 13
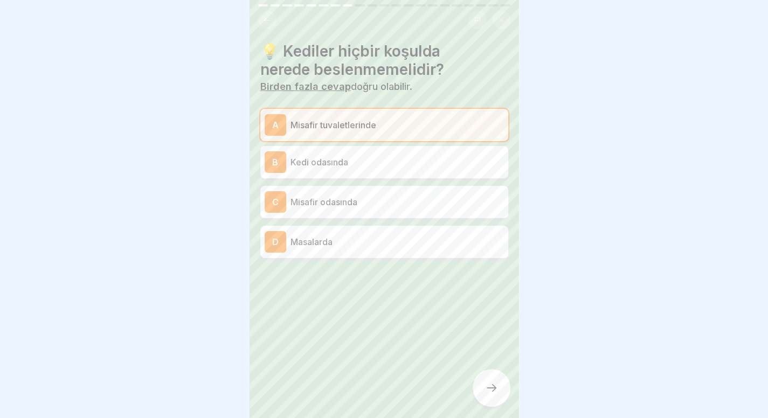
click at [327, 241] on font "Masalarda" at bounding box center [311, 241] width 42 height 11
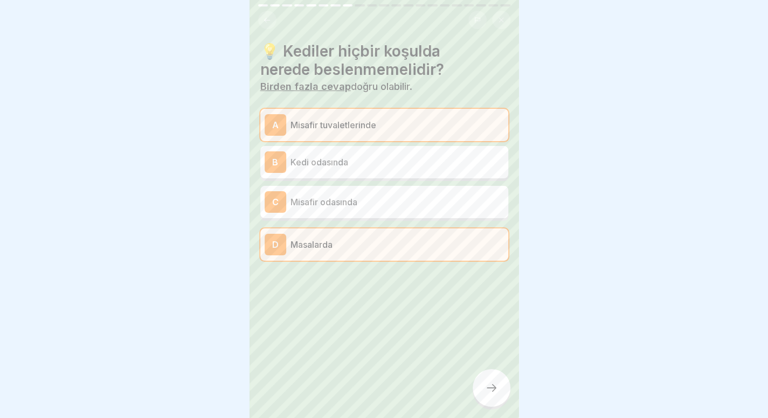
click at [355, 204] on font "Misafir odasında" at bounding box center [323, 202] width 67 height 11
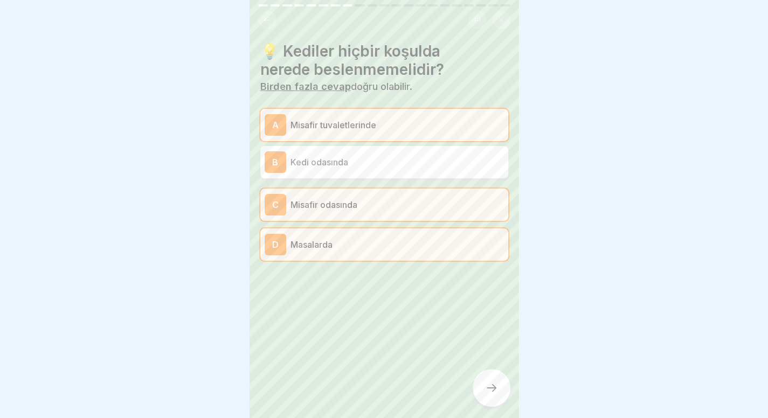
click at [492, 407] on div at bounding box center [491, 388] width 38 height 38
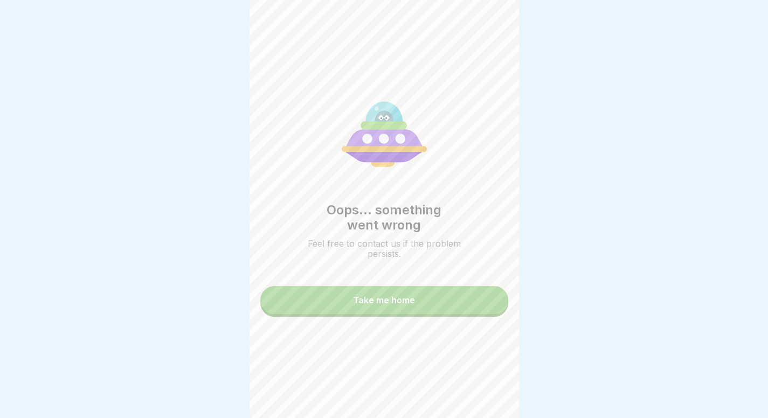
click at [430, 308] on button "Take me home" at bounding box center [384, 300] width 248 height 28
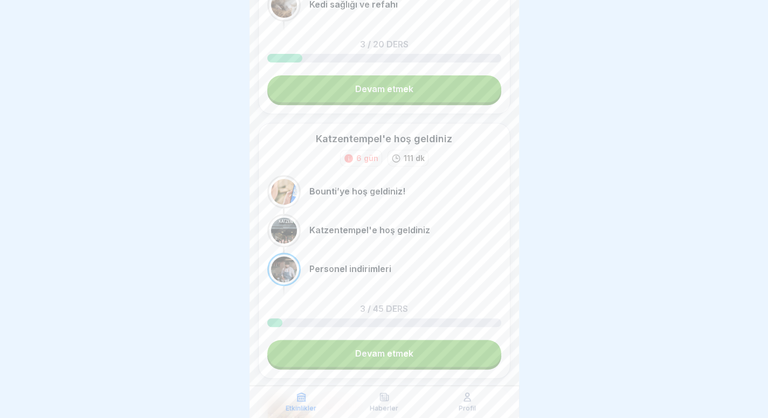
scroll to position [183, 0]
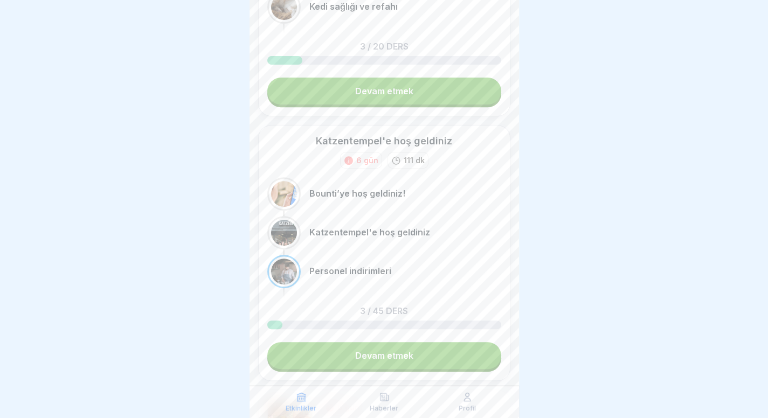
click at [407, 346] on link "Devam etmek" at bounding box center [384, 355] width 234 height 27
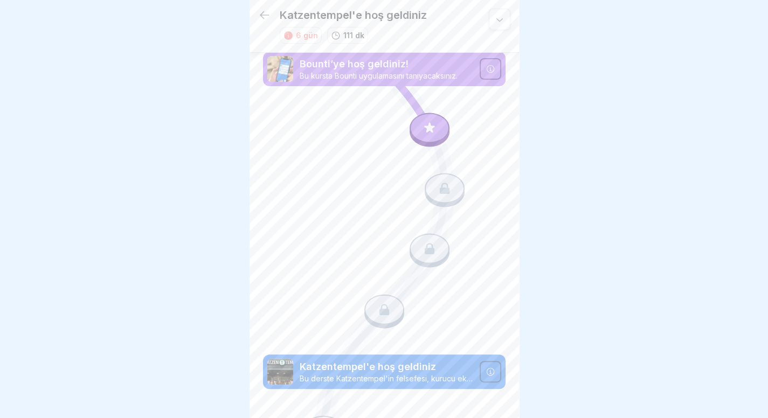
click at [424, 128] on icon at bounding box center [429, 127] width 10 height 10
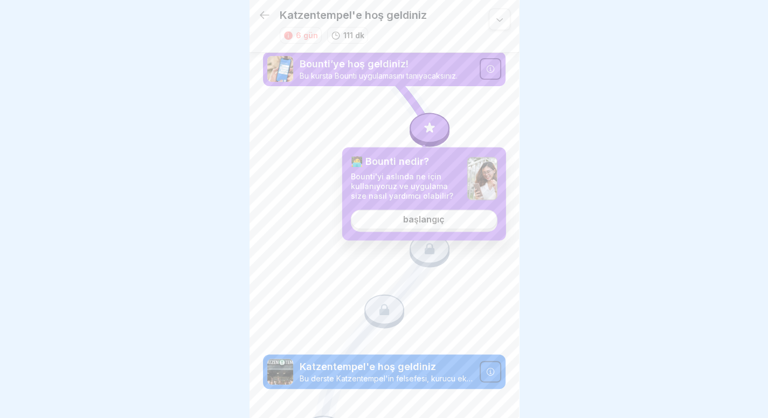
click at [411, 225] on link "başlangıç" at bounding box center [424, 219] width 147 height 19
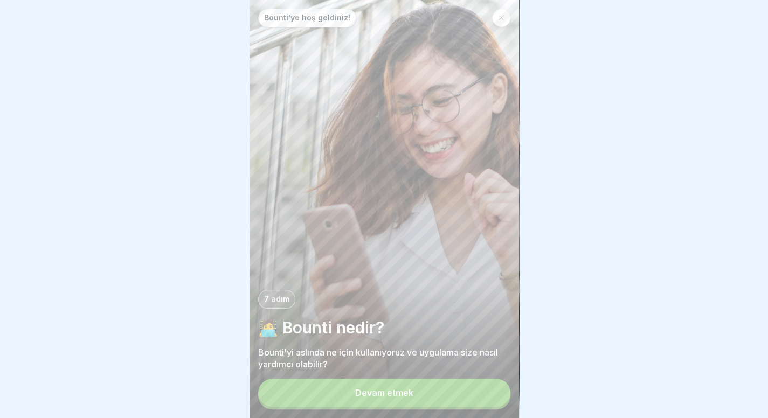
click at [387, 407] on button "Devam etmek" at bounding box center [384, 393] width 252 height 28
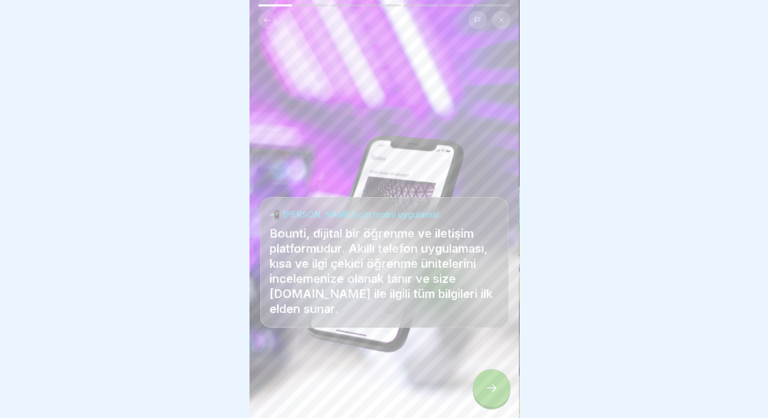
click at [489, 407] on div at bounding box center [491, 388] width 38 height 38
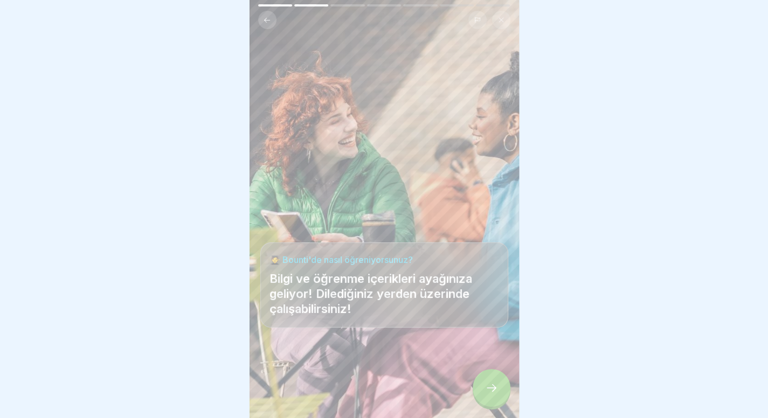
click at [489, 407] on div at bounding box center [491, 388] width 38 height 38
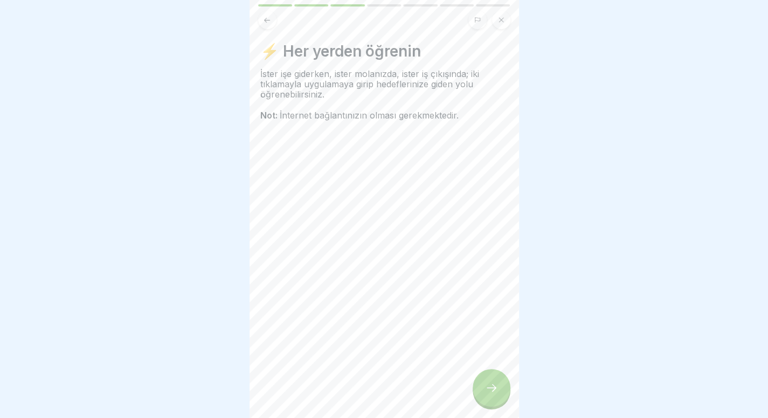
click at [489, 407] on div at bounding box center [491, 388] width 38 height 38
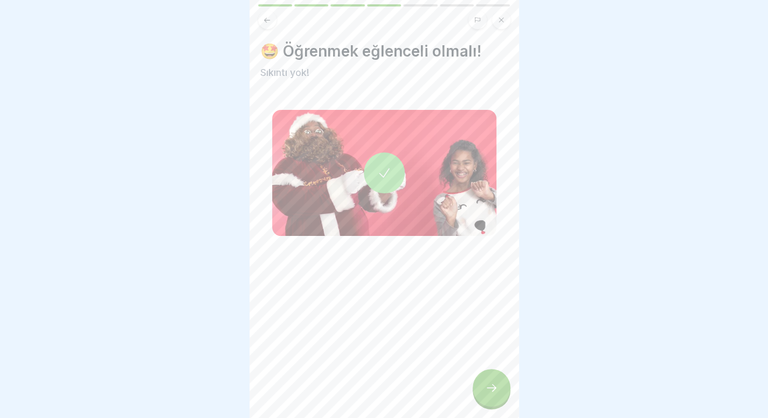
click at [489, 407] on div at bounding box center [491, 388] width 38 height 38
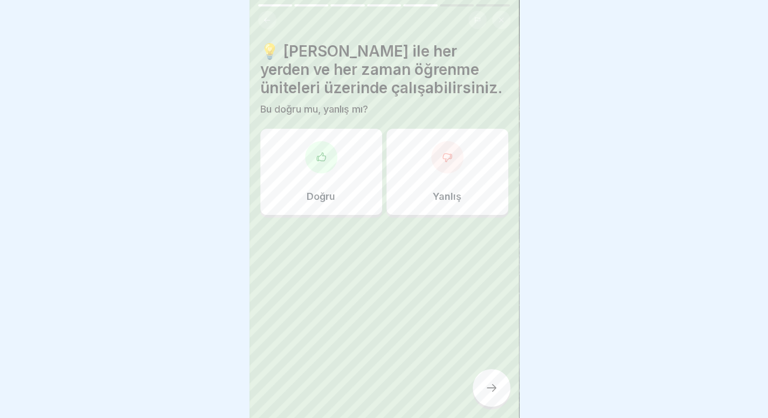
click at [325, 176] on div "Doğru" at bounding box center [321, 172] width 122 height 86
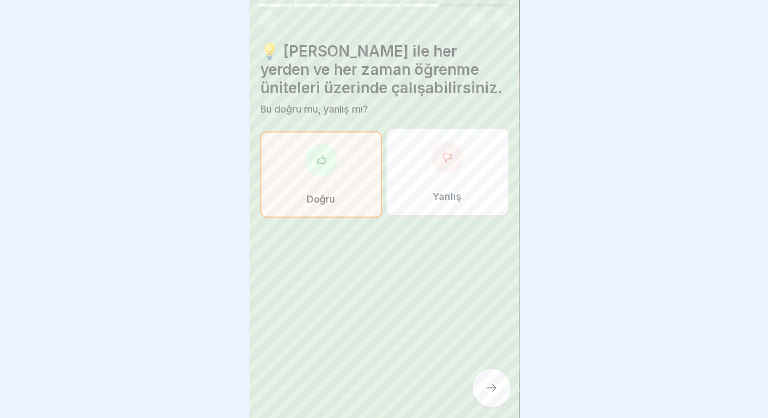
click at [493, 394] on icon at bounding box center [491, 387] width 13 height 13
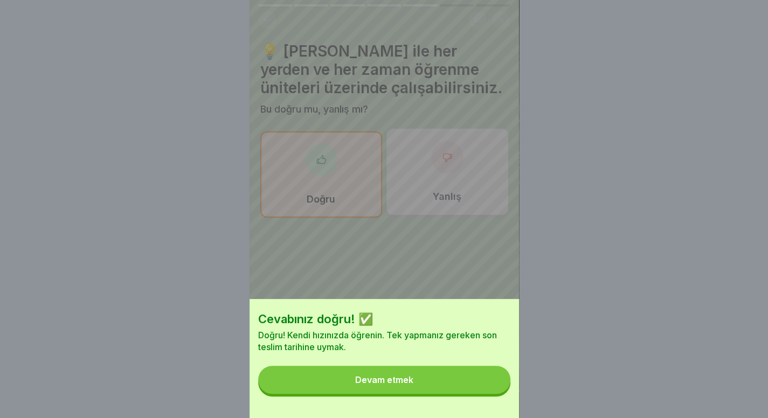
click at [478, 392] on button "Devam etmek" at bounding box center [384, 380] width 252 height 28
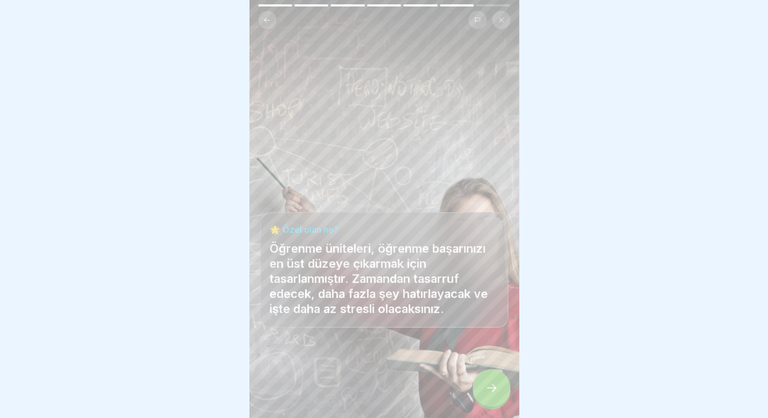
click at [485, 394] on icon at bounding box center [491, 387] width 13 height 13
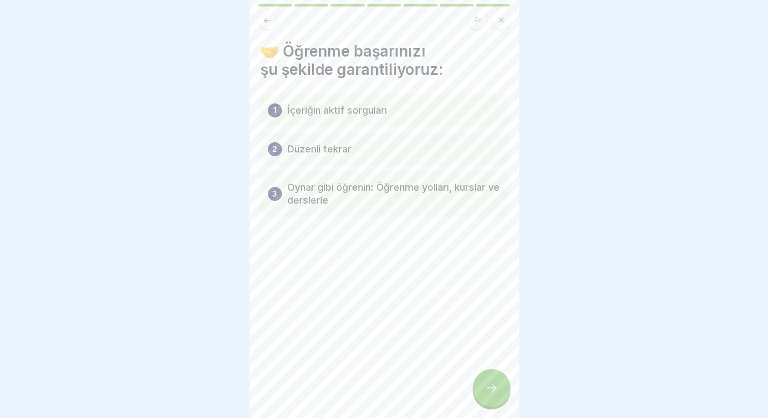
click at [485, 394] on icon at bounding box center [491, 387] width 13 height 13
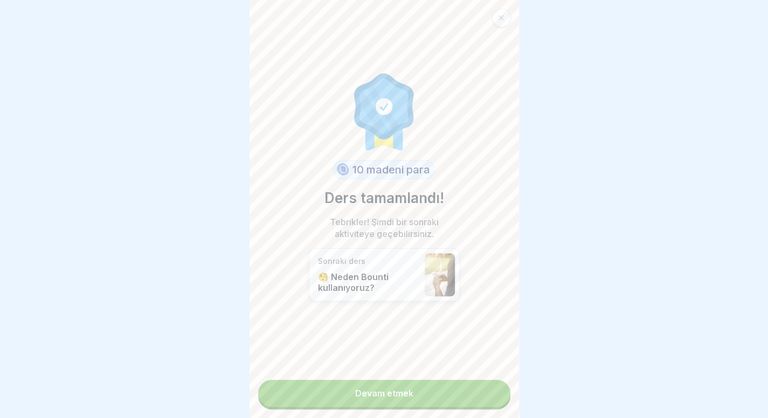
click at [442, 406] on link "Devam etmek" at bounding box center [384, 393] width 252 height 27
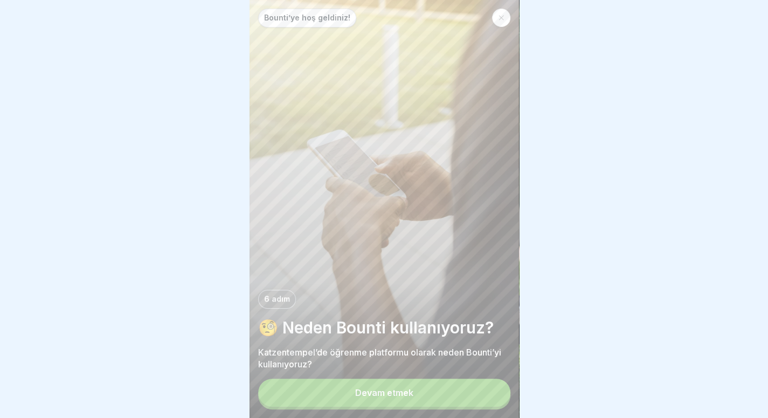
click at [416, 394] on button "Devam etmek" at bounding box center [384, 393] width 252 height 28
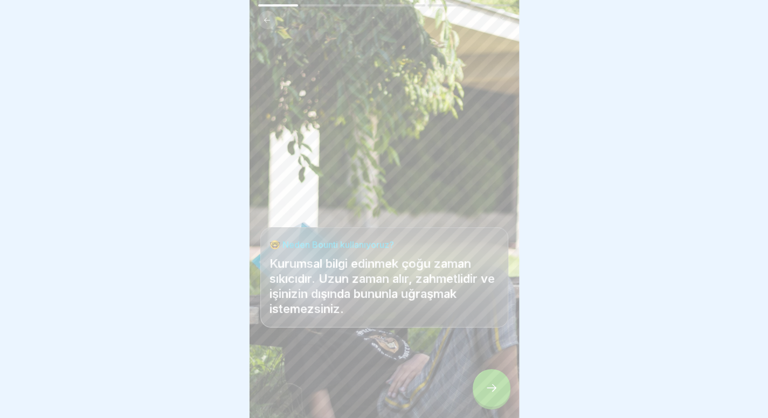
click at [494, 393] on icon at bounding box center [491, 387] width 13 height 13
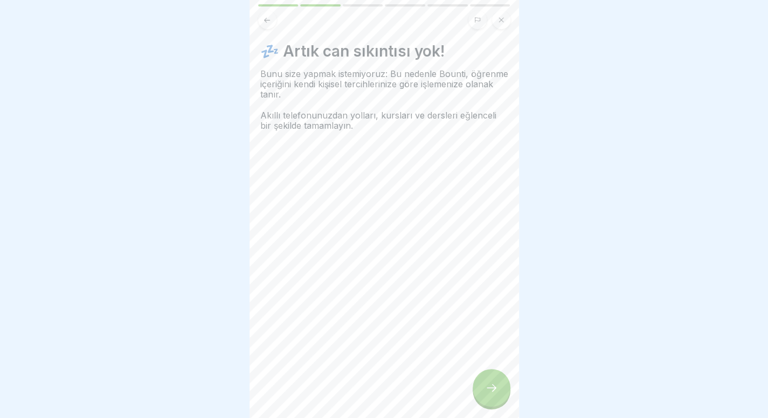
click at [494, 393] on icon at bounding box center [491, 387] width 13 height 13
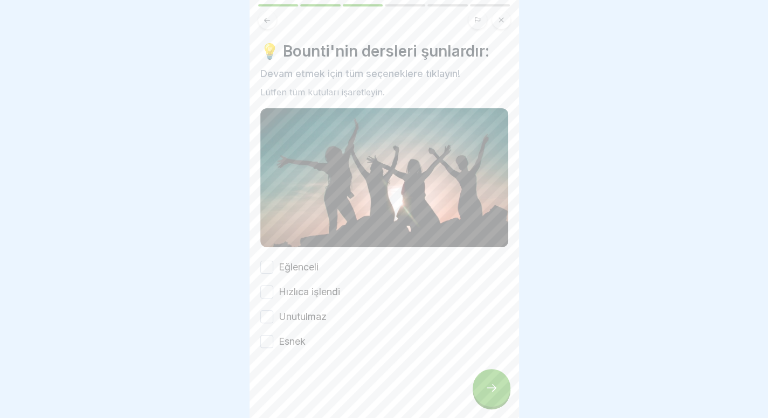
click at [297, 288] on font "Hızlıca işlendi" at bounding box center [308, 291] width 61 height 11
click at [273, 288] on button "Hızlıca işlendi" at bounding box center [266, 291] width 13 height 13
click at [290, 310] on label "Unutulmaz" at bounding box center [302, 317] width 48 height 14
click at [273, 310] on button "Unutulmaz" at bounding box center [266, 316] width 13 height 13
click at [283, 329] on div "Eğlenceli Hızlıca işlendi Unutulmaz Esnek" at bounding box center [384, 304] width 248 height 88
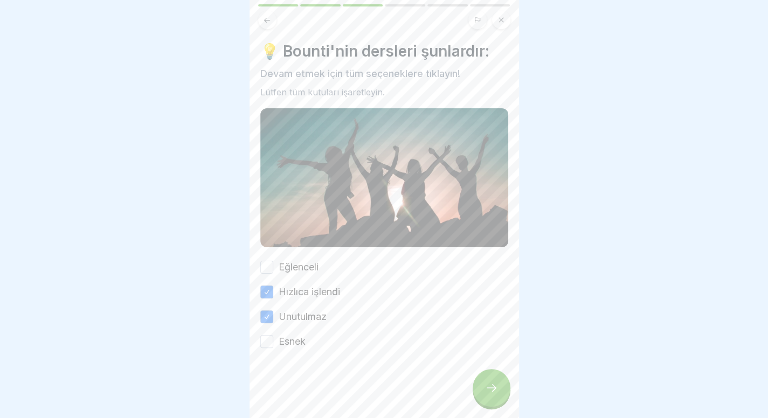
click at [284, 336] on font "Esnek" at bounding box center [291, 341] width 27 height 11
click at [273, 336] on button "Esnek" at bounding box center [266, 341] width 13 height 13
click at [299, 254] on div "💡 Bounti'nin dersleri şunlardır: Devam etmek için tüm seçeneklere tıklayın! Lüt…" at bounding box center [384, 195] width 248 height 306
click at [298, 264] on font "Eğlenceli" at bounding box center [298, 266] width 40 height 11
click at [273, 264] on button "Eğlenceli" at bounding box center [266, 267] width 13 height 13
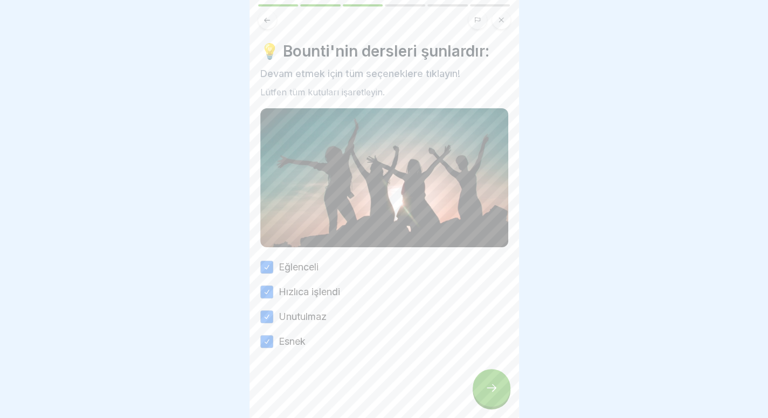
click at [489, 382] on div at bounding box center [491, 388] width 38 height 38
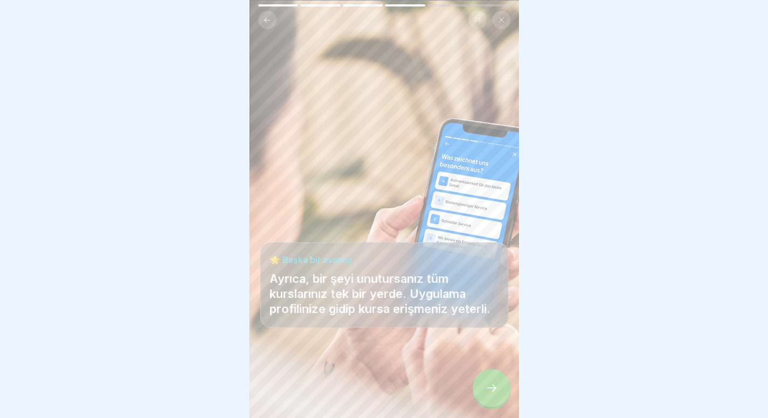
click at [491, 392] on icon at bounding box center [491, 387] width 13 height 13
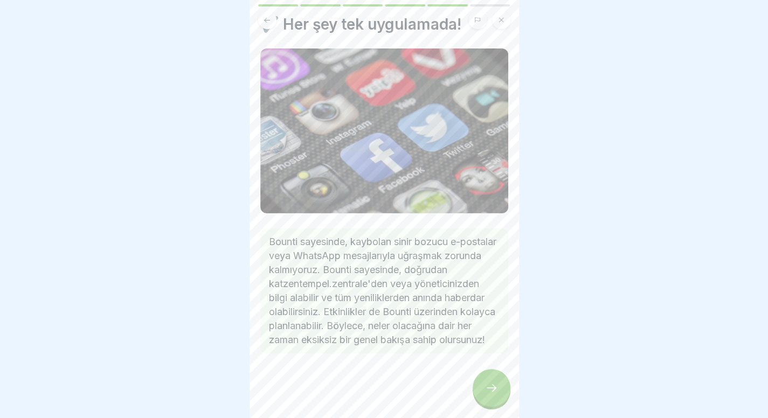
scroll to position [36, 0]
click at [487, 394] on icon at bounding box center [491, 387] width 13 height 13
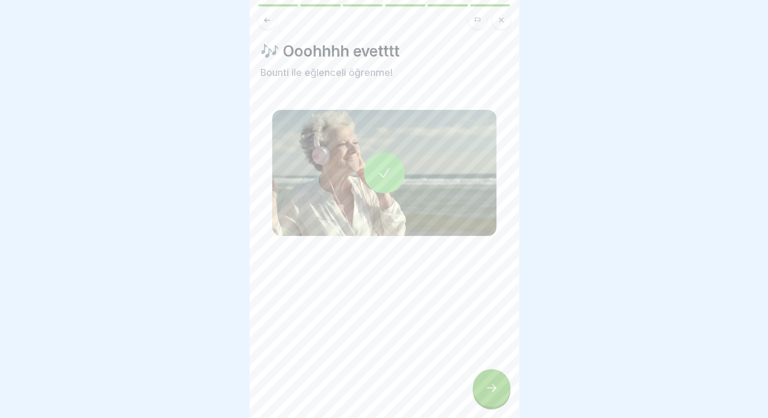
click at [487, 394] on icon at bounding box center [491, 387] width 13 height 13
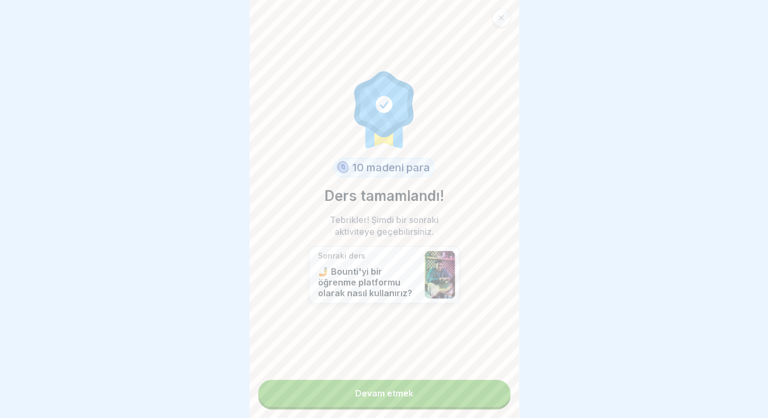
click at [420, 404] on link "Devam etmek" at bounding box center [384, 393] width 252 height 27
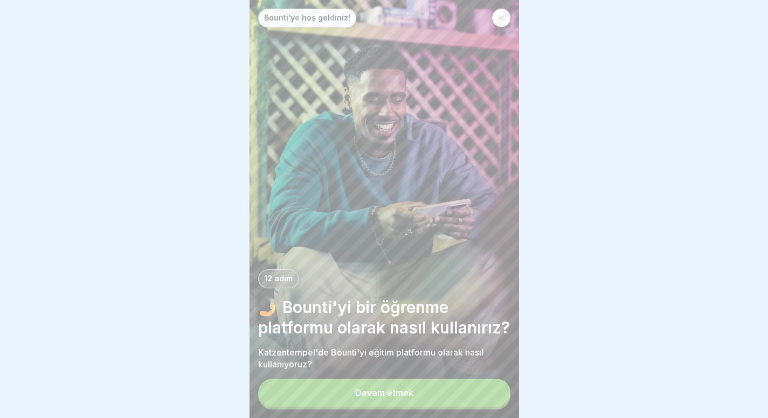
click at [420, 399] on button "Devam etmek" at bounding box center [384, 393] width 252 height 28
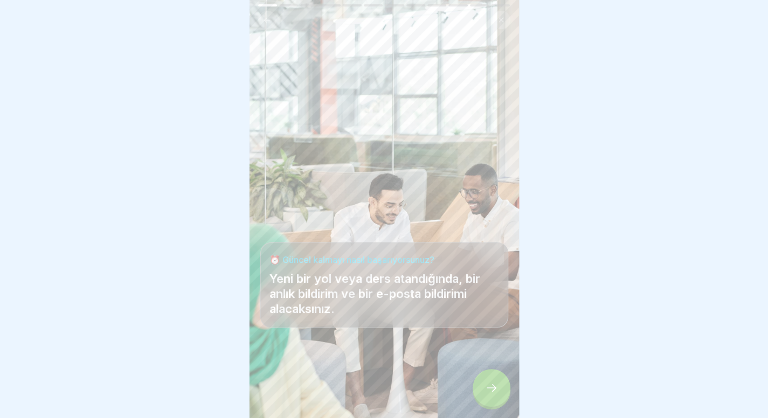
click at [491, 394] on icon at bounding box center [491, 387] width 13 height 13
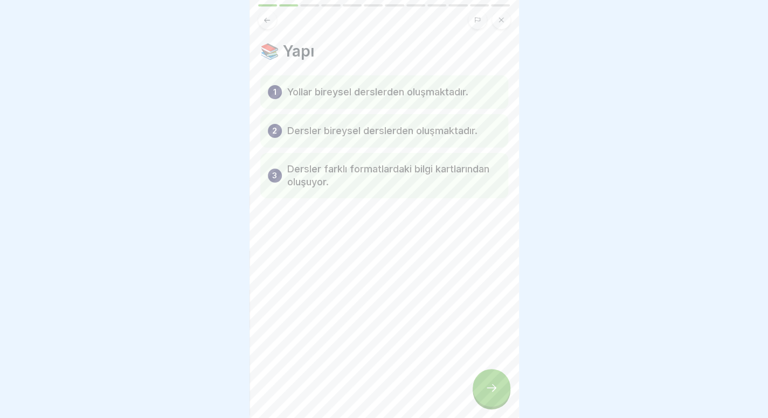
click at [267, 18] on icon at bounding box center [267, 20] width 8 height 8
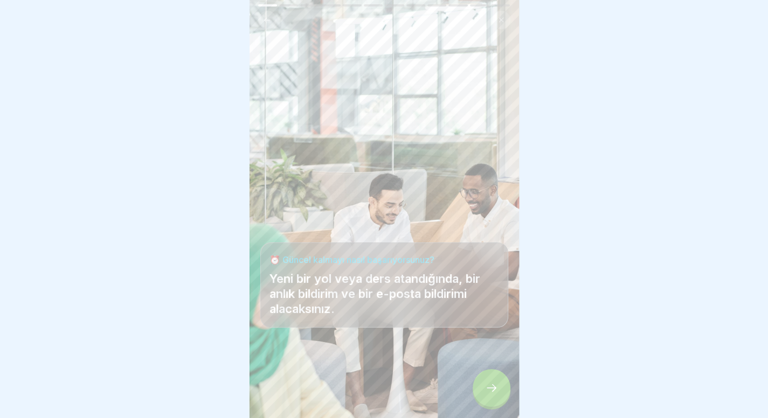
click at [492, 394] on icon at bounding box center [491, 387] width 13 height 13
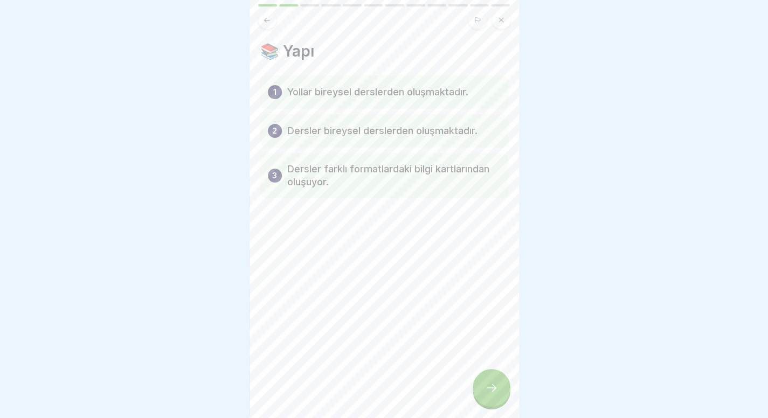
click at [492, 394] on icon at bounding box center [491, 387] width 13 height 13
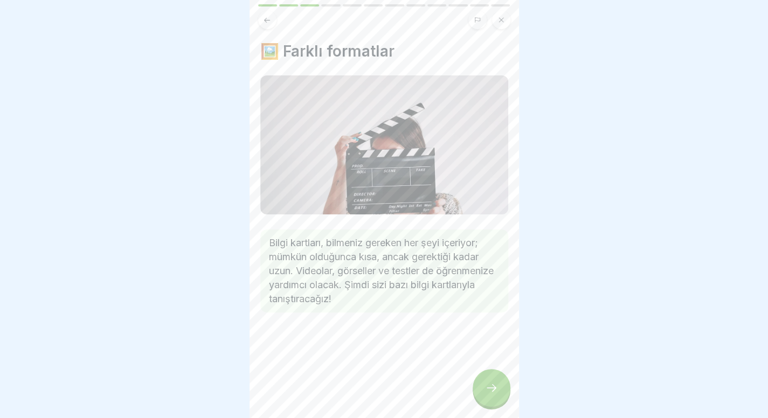
click at [492, 394] on icon at bounding box center [491, 387] width 13 height 13
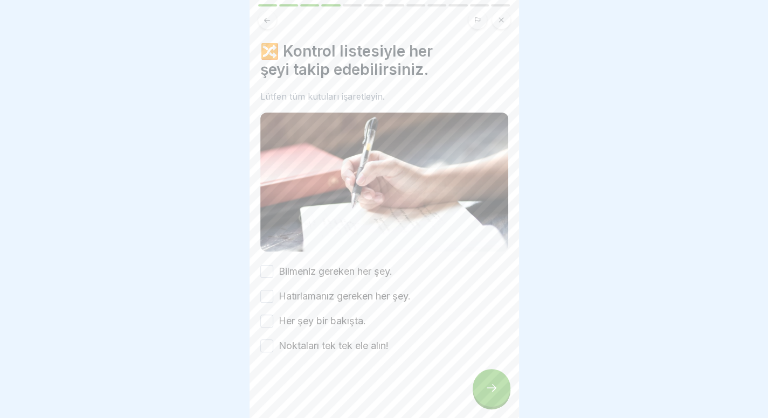
click at [378, 266] on font "Bilmeniz gereken her şey." at bounding box center [335, 271] width 114 height 11
click at [273, 265] on button "Bilmeniz gereken her şey." at bounding box center [266, 271] width 13 height 13
click at [347, 305] on div "Bilmeniz gereken her şey. Hatırlamanız gereken her şey. Her şey bir bakışta. No…" at bounding box center [384, 308] width 248 height 88
click at [331, 325] on div "Bilmeniz gereken her şey. Hatırlamanız gereken her şey. Her şey bir bakışta. No…" at bounding box center [384, 308] width 248 height 88
click at [331, 321] on font "Her şey bir bakışta." at bounding box center [321, 320] width 87 height 11
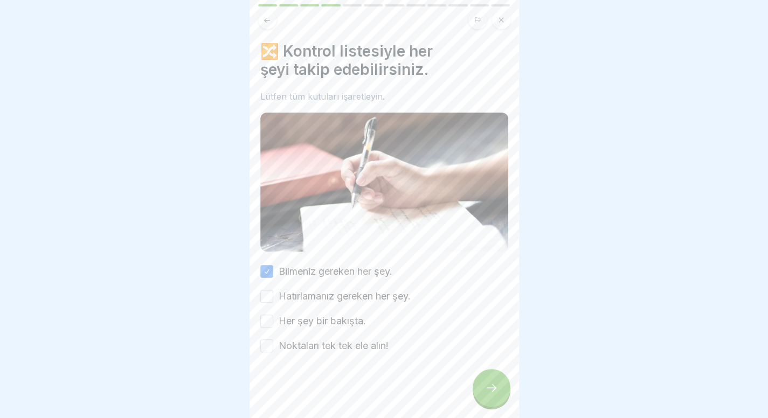
click at [273, 321] on button "Her şey bir bakışta." at bounding box center [266, 321] width 13 height 13
click at [325, 343] on font "Noktaları tek tek ele alın!" at bounding box center [333, 345] width 110 height 11
click at [273, 343] on button "Noktaları tek tek ele alın!" at bounding box center [266, 345] width 13 height 13
click at [330, 290] on font "Hatırlamanız gereken her şey." at bounding box center [344, 295] width 132 height 11
click at [273, 290] on button "Hatırlamanız gereken her şey." at bounding box center [266, 296] width 13 height 13
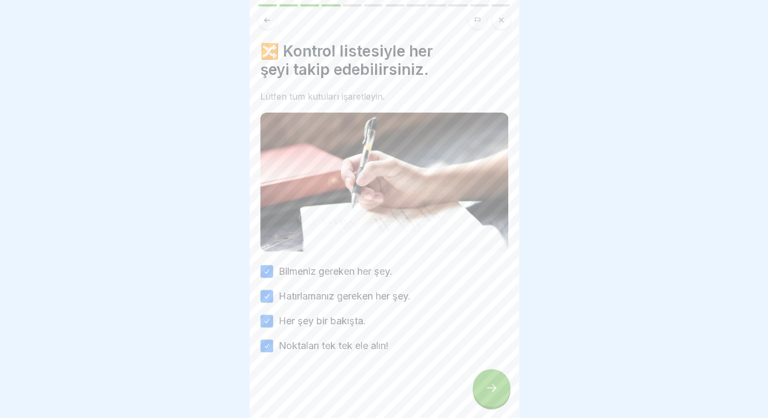
click at [498, 407] on div at bounding box center [491, 388] width 38 height 38
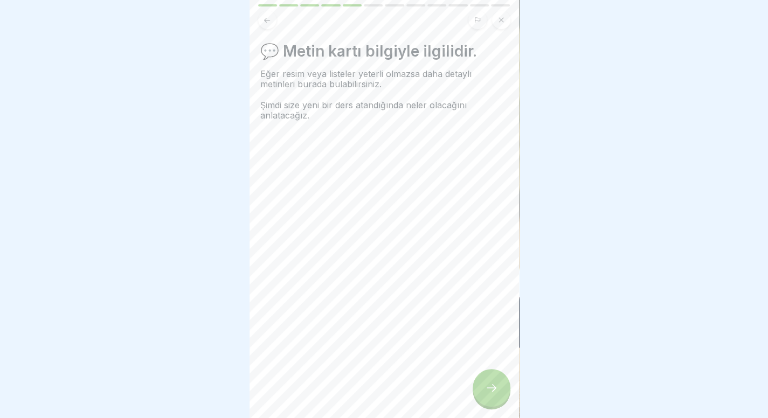
click at [498, 407] on div at bounding box center [491, 388] width 38 height 38
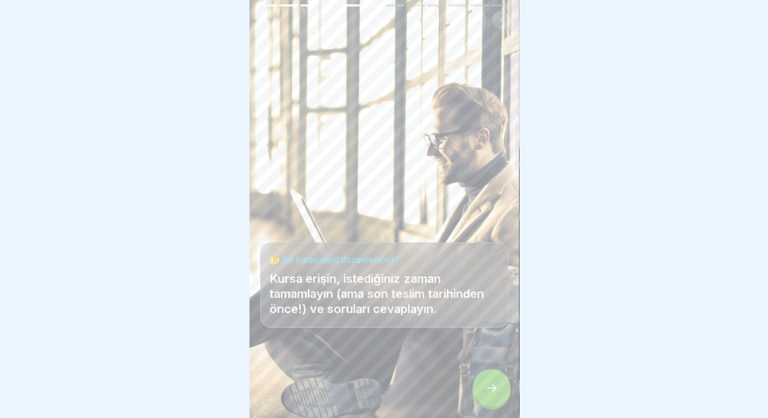
click at [498, 407] on div at bounding box center [491, 388] width 38 height 38
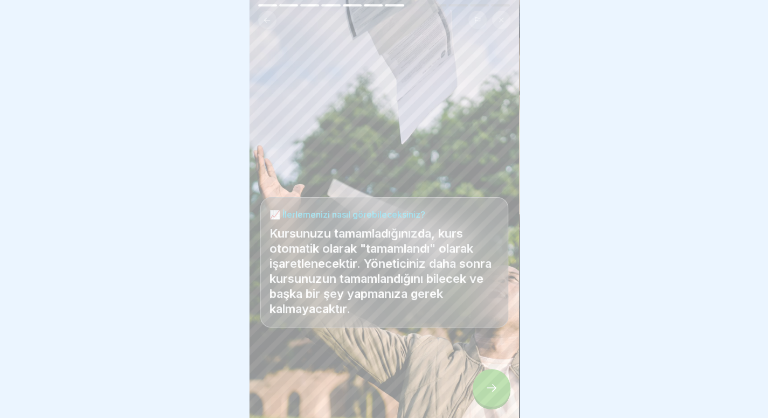
click at [498, 407] on div at bounding box center [491, 388] width 38 height 38
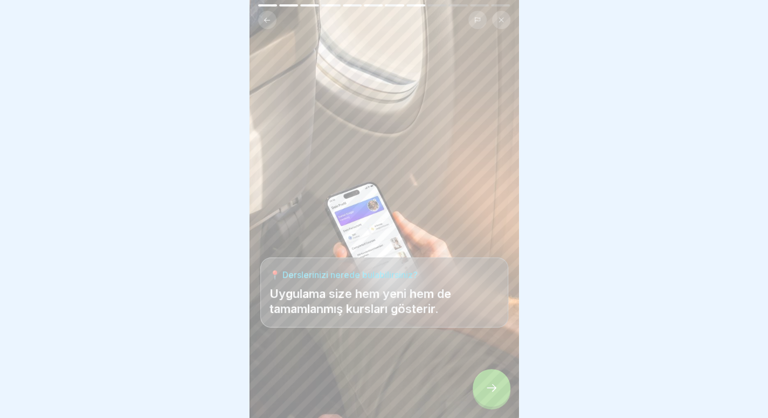
click at [498, 407] on div at bounding box center [491, 388] width 38 height 38
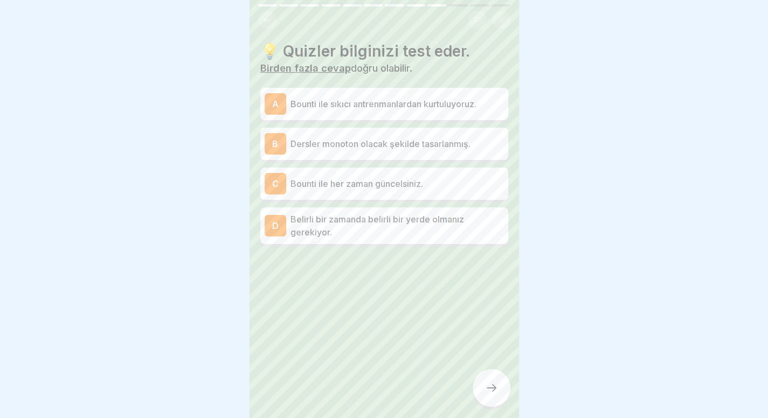
click at [430, 104] on font "Bounti ile sıkıcı antrenmanlardan kurtuluyoruz." at bounding box center [383, 104] width 186 height 11
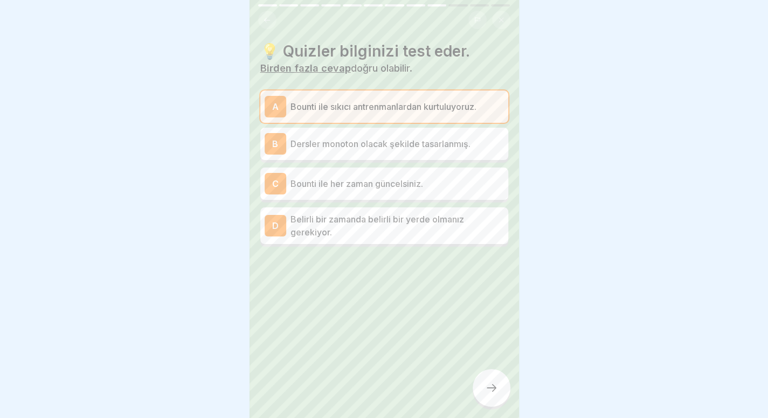
click at [381, 186] on font "Bounti ile her zaman güncelsiniz." at bounding box center [356, 183] width 133 height 11
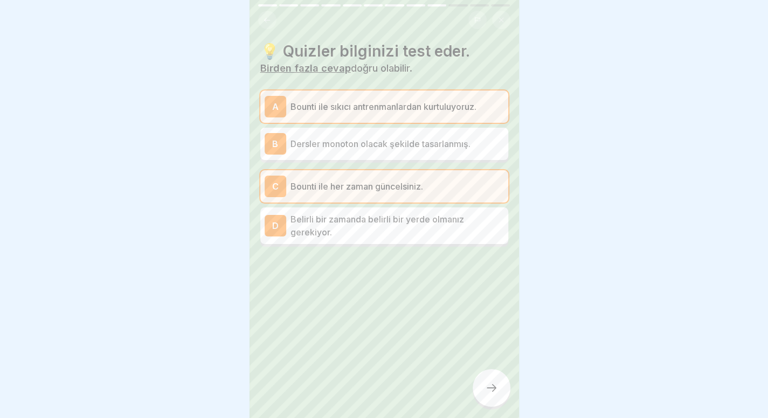
click at [496, 407] on div at bounding box center [491, 388] width 38 height 38
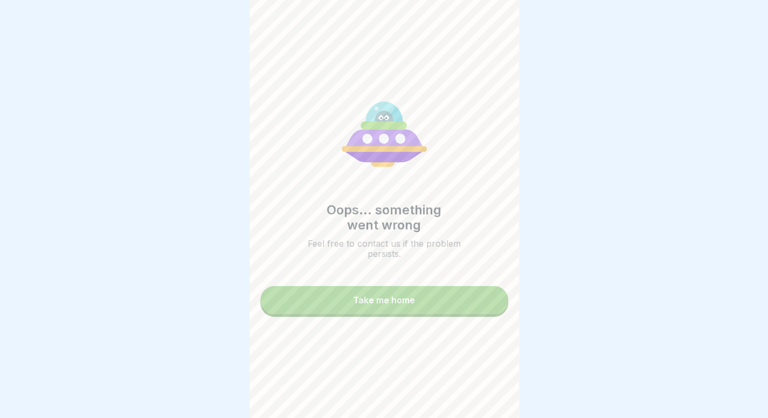
click at [449, 314] on button "Take me home" at bounding box center [384, 300] width 248 height 28
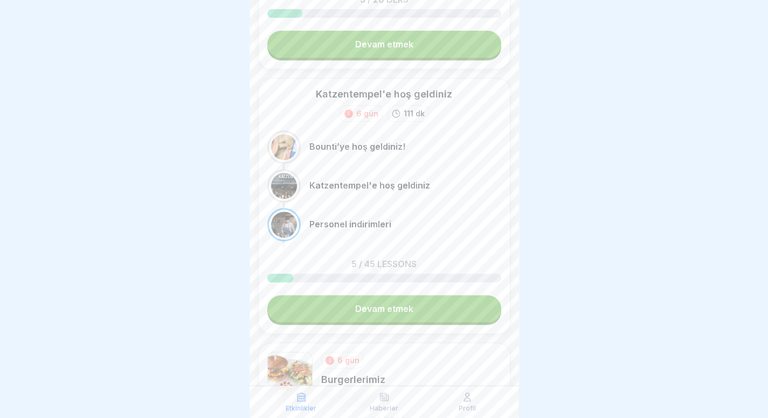
scroll to position [269, 0]
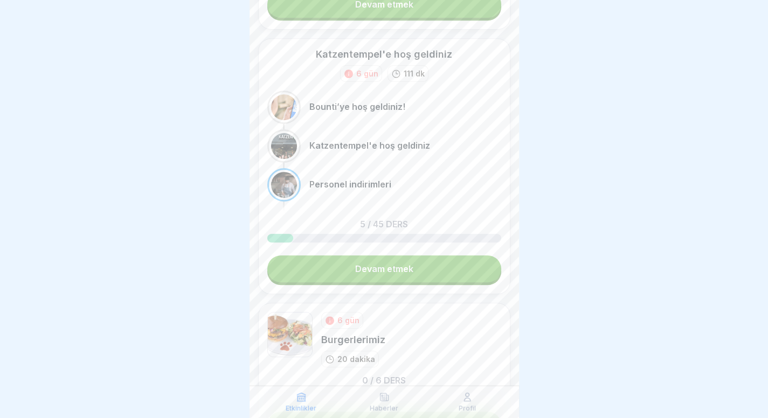
click at [405, 264] on font "Devam etmek" at bounding box center [384, 268] width 58 height 11
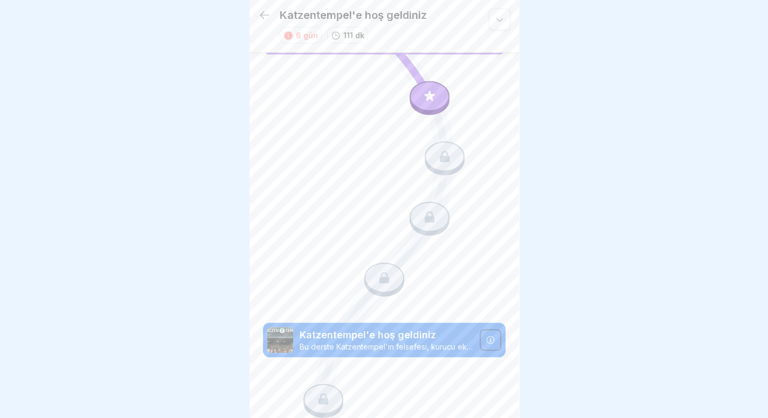
scroll to position [4, 0]
click at [429, 210] on icon at bounding box center [429, 217] width 14 height 14
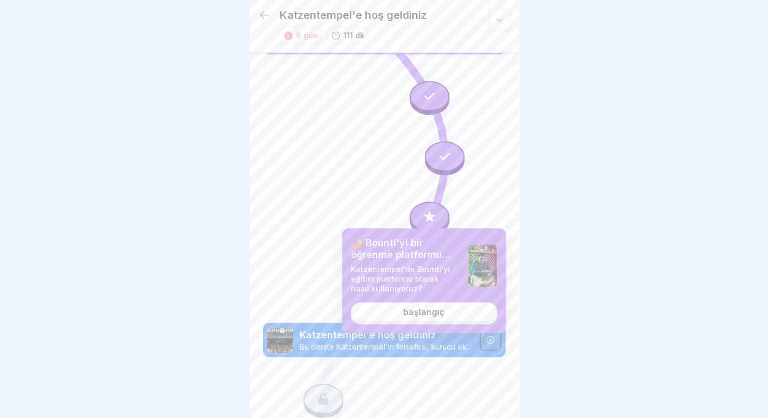
click at [413, 310] on font "başlangıç" at bounding box center [423, 311] width 41 height 11
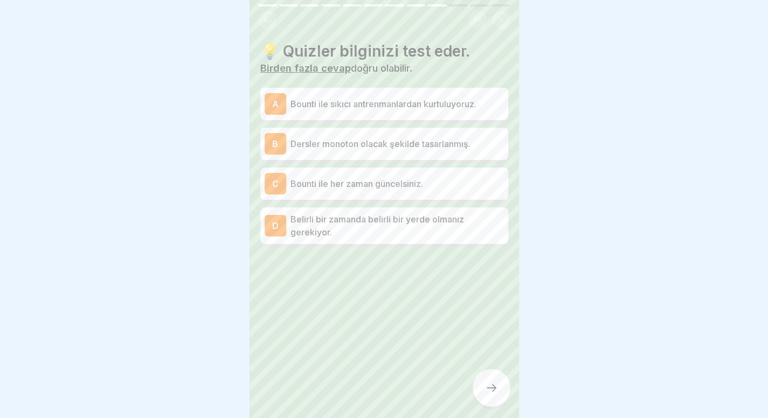
click at [453, 108] on font "Bounti ile sıkıcı antrenmanlardan kurtuluyoruz." at bounding box center [383, 104] width 186 height 11
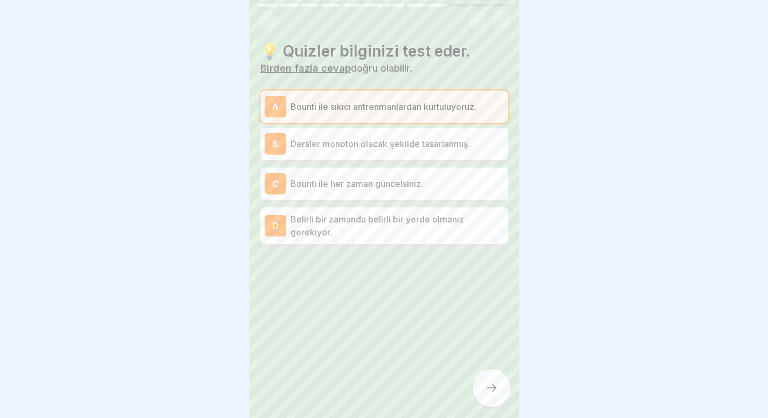
click at [415, 183] on font "Bounti ile her zaman güncelsiniz." at bounding box center [356, 183] width 133 height 11
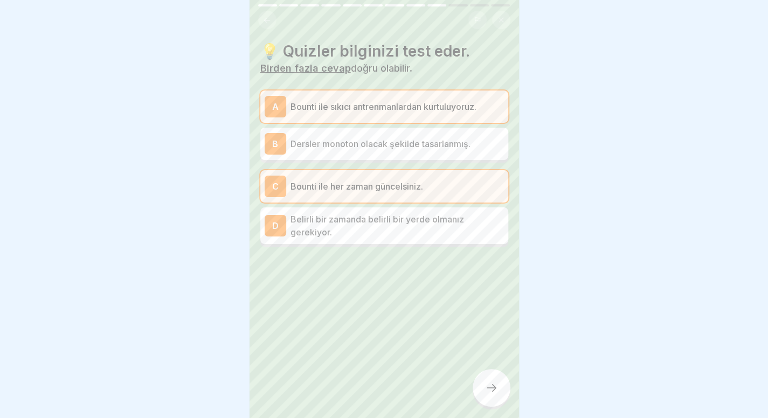
click at [482, 388] on div at bounding box center [491, 388] width 38 height 38
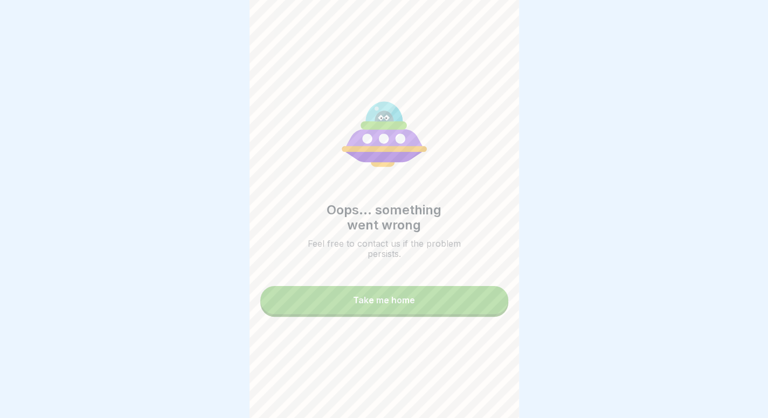
click at [419, 304] on button "Take me home" at bounding box center [384, 300] width 248 height 28
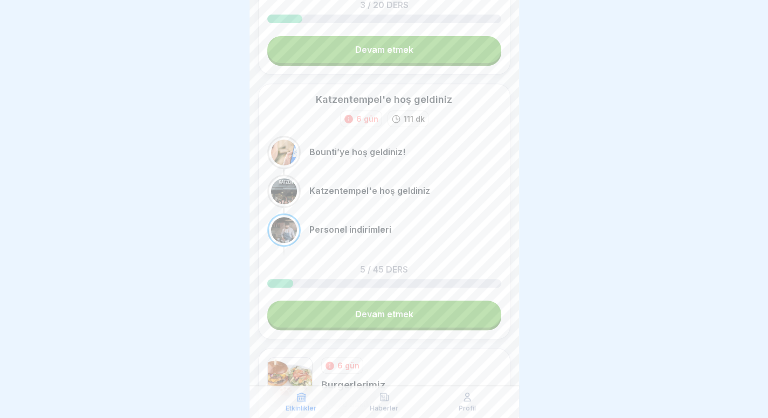
scroll to position [243, 0]
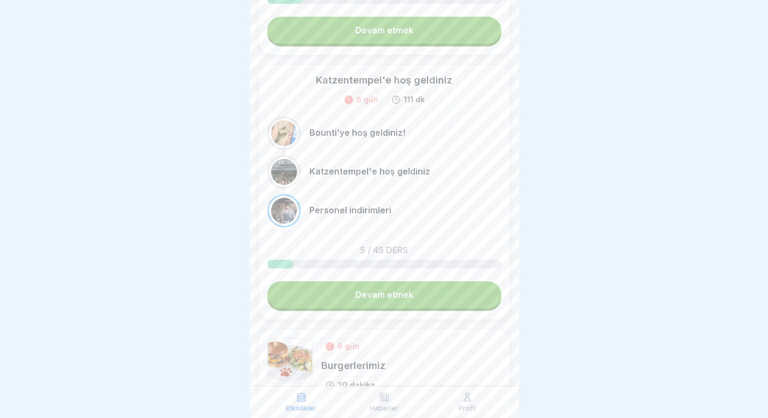
click at [396, 300] on link "Devam etmek" at bounding box center [384, 294] width 234 height 27
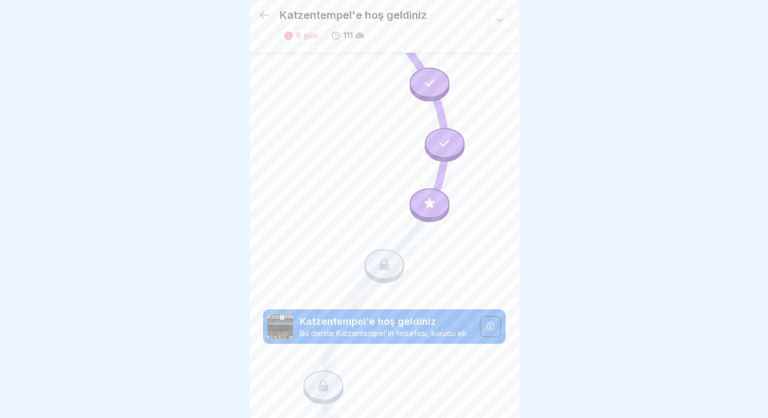
scroll to position [32, 0]
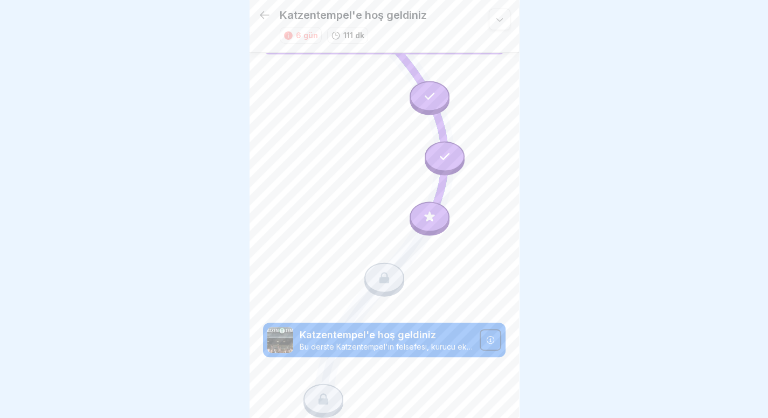
click at [423, 202] on div at bounding box center [429, 217] width 40 height 30
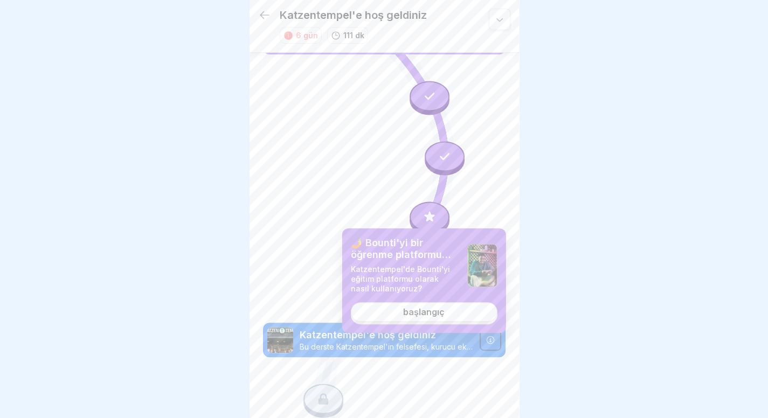
click at [425, 312] on font "başlangıç" at bounding box center [423, 311] width 41 height 11
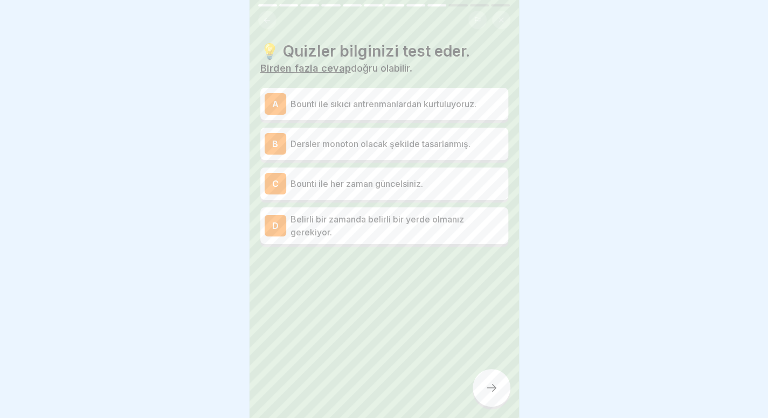
click at [408, 100] on font "Bounti ile sıkıcı antrenmanlardan kurtuluyoruz." at bounding box center [383, 104] width 186 height 11
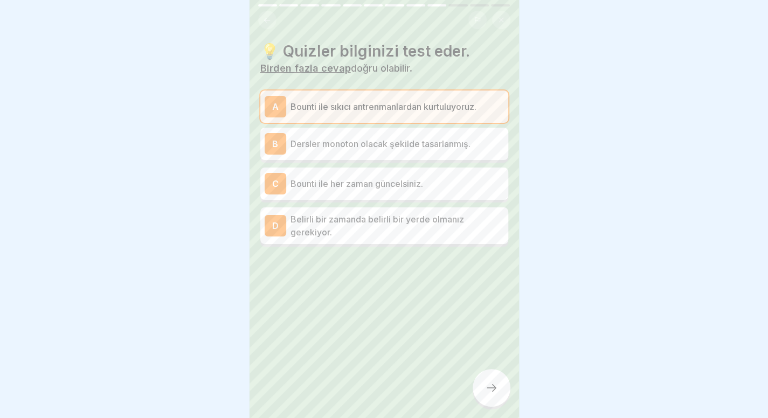
click at [389, 178] on font "Bounti ile her zaman güncelsiniz." at bounding box center [356, 183] width 133 height 11
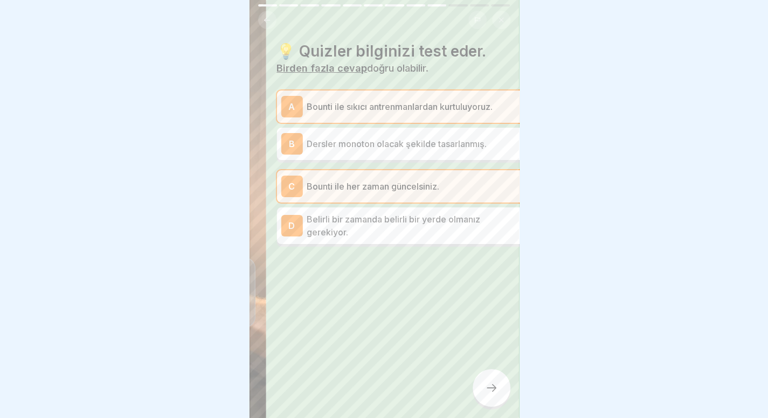
click at [385, 227] on p "Belirli bir zamanda belirli bir yerde olmanız gerekiyor." at bounding box center [412, 226] width 213 height 26
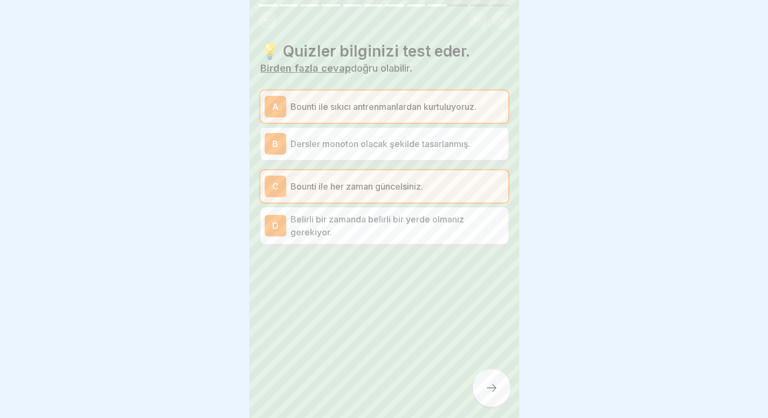
click at [385, 227] on p "Belirli bir zamanda belirli bir yerde olmanız gerekiyor." at bounding box center [396, 226] width 213 height 26
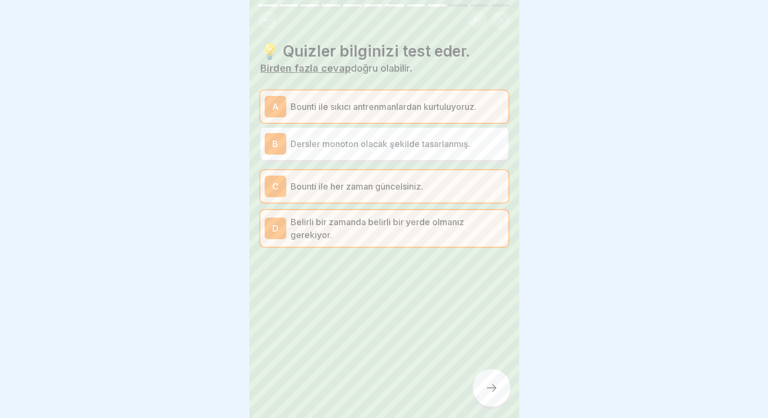
click at [477, 385] on div at bounding box center [491, 388] width 38 height 38
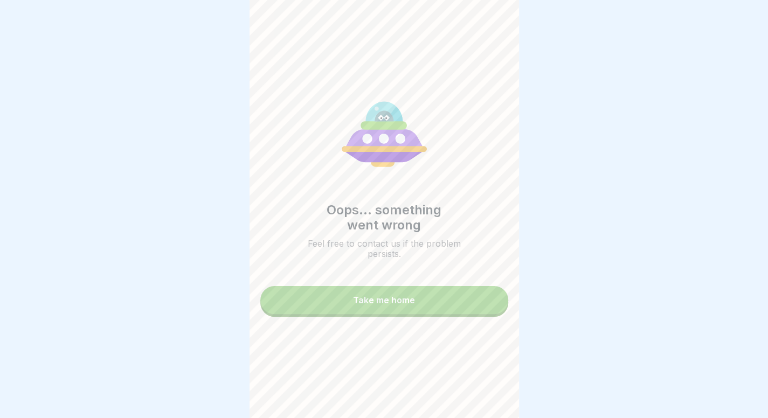
click at [437, 317] on div "Oops... something went wrong Feel free to contact us if the problem persists. T…" at bounding box center [383, 209] width 269 height 418
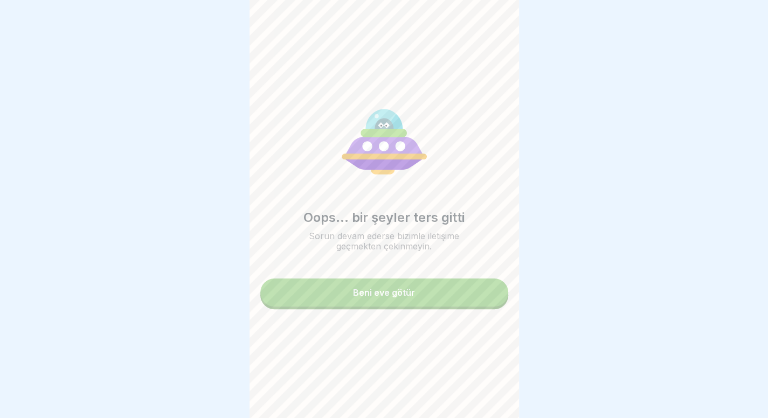
click at [416, 298] on button "Beni eve götür" at bounding box center [384, 292] width 248 height 28
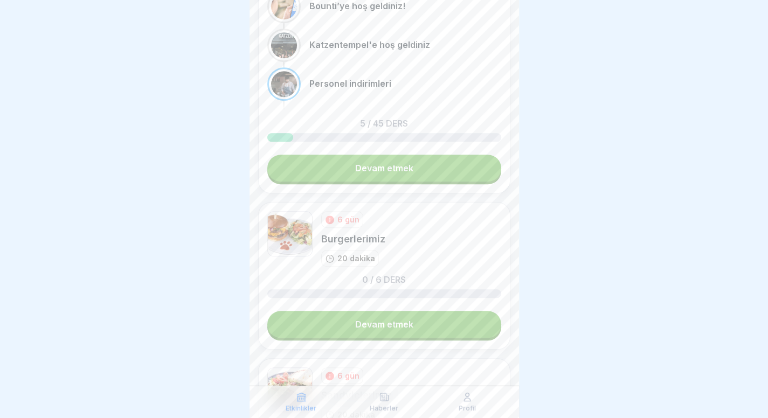
scroll to position [371, 0]
click at [407, 310] on link "Devam etmek" at bounding box center [384, 323] width 234 height 27
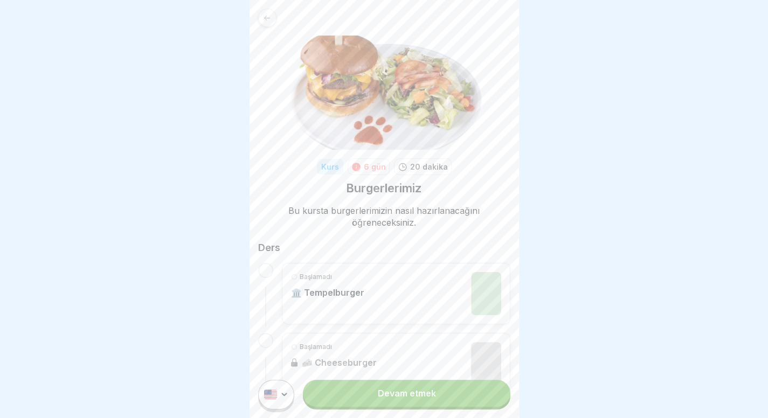
click at [373, 407] on link "Devam etmek" at bounding box center [406, 393] width 207 height 27
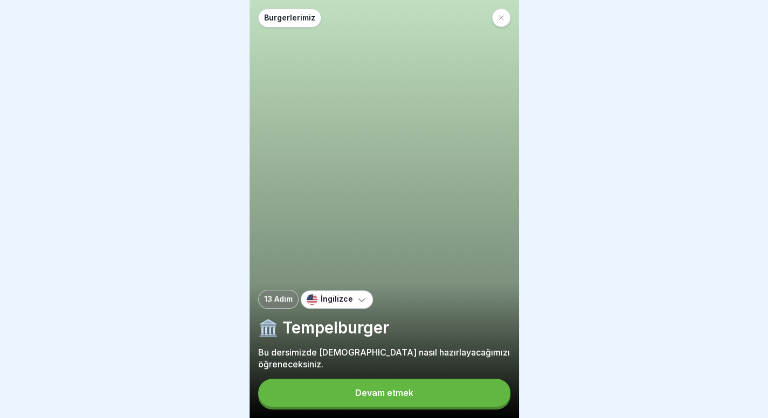
click at [352, 402] on button "Devam etmek" at bounding box center [384, 393] width 252 height 28
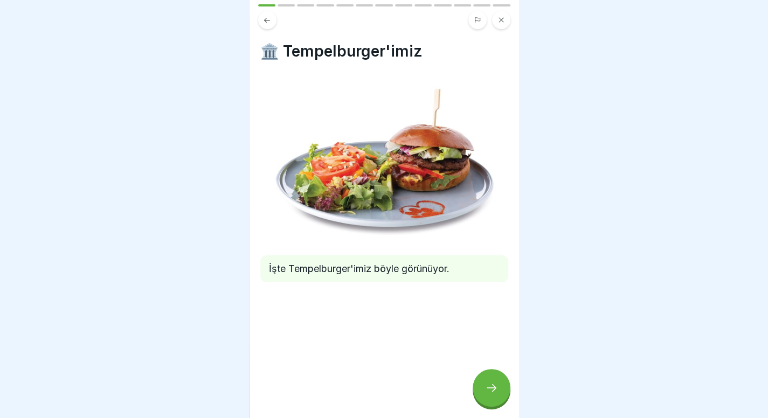
click at [498, 395] on div at bounding box center [491, 388] width 38 height 38
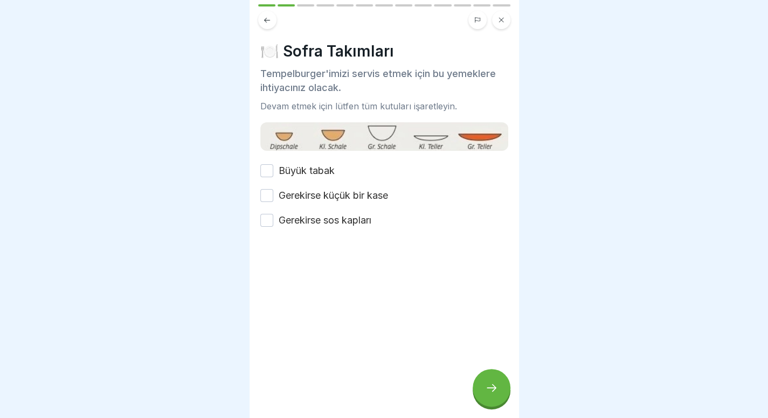
click at [302, 169] on font "Büyük tabak" at bounding box center [306, 170] width 56 height 11
click at [273, 169] on button "Büyük tabak" at bounding box center [266, 170] width 13 height 13
click at [273, 198] on button "Gerekirse küçük bir kase" at bounding box center [266, 195] width 13 height 13
click at [267, 215] on button "Gerekirse sos kapları" at bounding box center [266, 220] width 13 height 13
click at [488, 394] on icon at bounding box center [491, 387] width 13 height 13
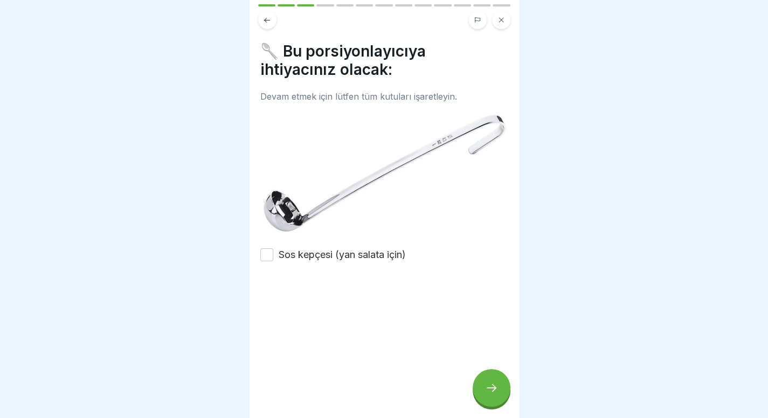
click at [350, 253] on font "Sos kepçesi (yan salata için)" at bounding box center [341, 254] width 127 height 11
click at [273, 253] on button "Sos kepçesi (yan salata için)" at bounding box center [266, 254] width 13 height 13
click at [488, 391] on div at bounding box center [491, 388] width 38 height 38
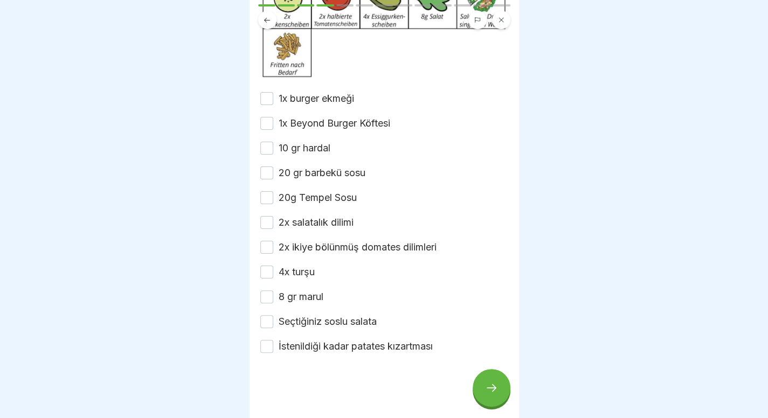
scroll to position [191, 0]
click at [0, 277] on div at bounding box center [384, 209] width 768 height 418
click at [287, 99] on font "1x burger ekmeği" at bounding box center [315, 98] width 75 height 11
click at [273, 99] on button "1x burger ekmeği" at bounding box center [266, 98] width 13 height 13
click at [275, 128] on div "1x Beyond Burger Köftesi" at bounding box center [325, 123] width 130 height 14
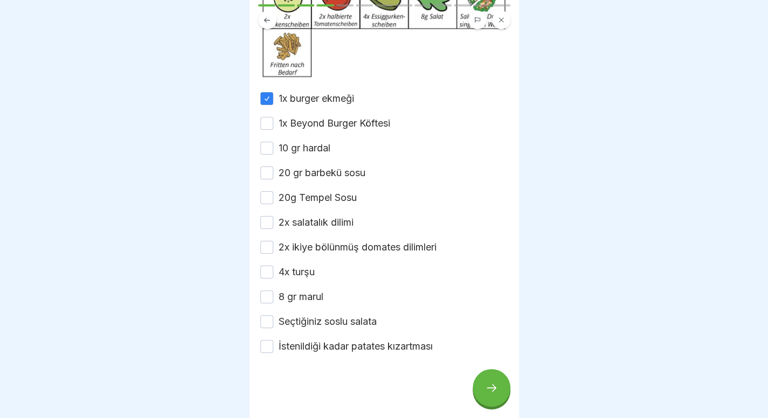
click at [269, 126] on button "1x Beyond Burger Köftesi" at bounding box center [266, 123] width 13 height 13
click at [266, 147] on button "10 gr hardal" at bounding box center [266, 148] width 13 height 13
click at [274, 176] on div "20 gr barbekü sosu" at bounding box center [312, 173] width 105 height 14
click at [268, 175] on button "20 gr barbekü sosu" at bounding box center [266, 172] width 13 height 13
click at [268, 200] on button "20g Tempel Sosu" at bounding box center [266, 197] width 13 height 13
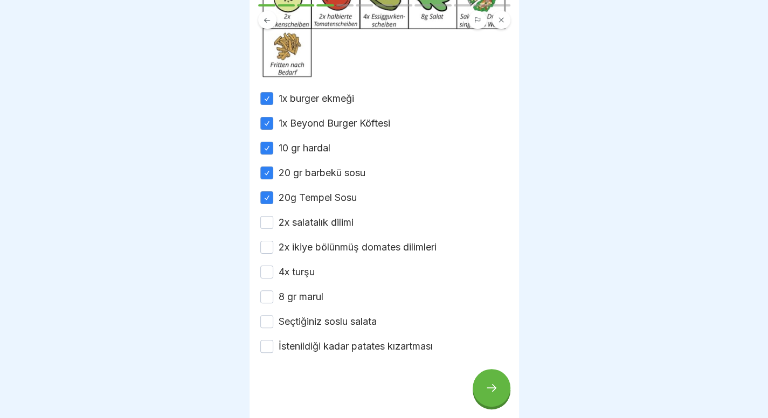
click at [266, 222] on button "2x salatalık dilimi" at bounding box center [266, 222] width 13 height 13
click at [261, 253] on button "2x ikiye bölünmüş domates dilimleri" at bounding box center [266, 247] width 13 height 13
click at [262, 275] on button "4x turşu" at bounding box center [266, 272] width 13 height 13
click at [271, 302] on button "8 gr marul" at bounding box center [266, 296] width 13 height 13
click at [264, 322] on button "Seçtiğiniz soslu salata" at bounding box center [266, 321] width 13 height 13
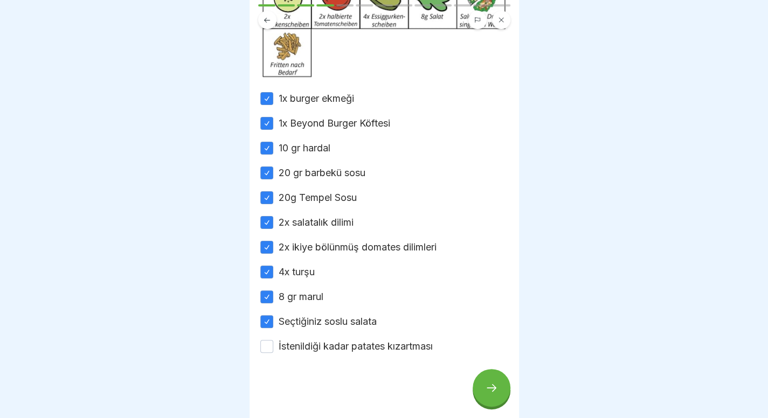
click at [265, 347] on button "İstenildiği kadar patates kızartması" at bounding box center [266, 346] width 13 height 13
click at [492, 407] on div at bounding box center [491, 388] width 38 height 38
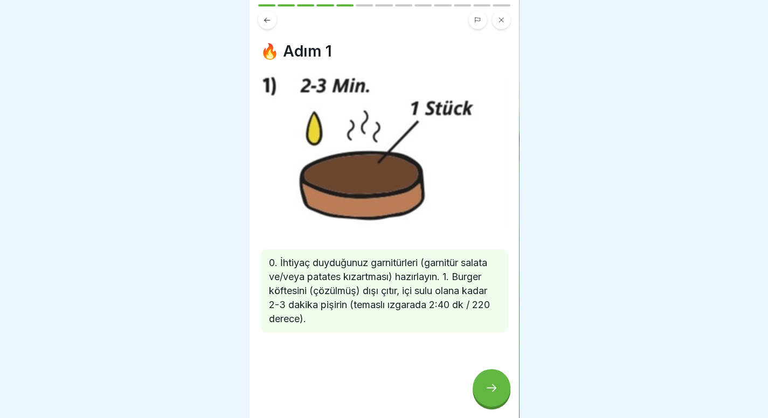
click at [489, 390] on div at bounding box center [491, 388] width 38 height 38
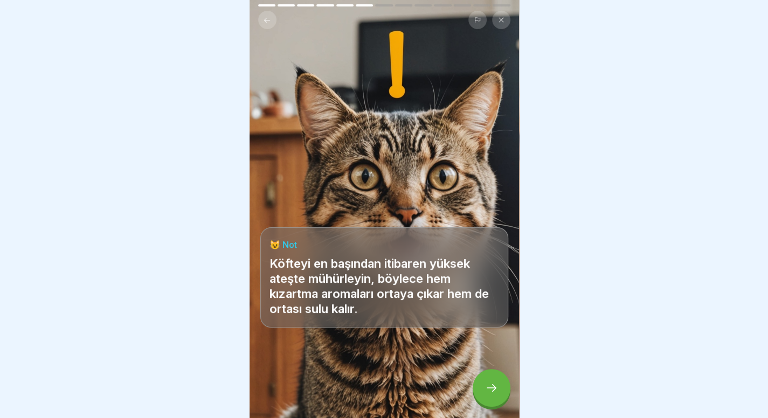
click at [488, 392] on icon at bounding box center [491, 387] width 13 height 13
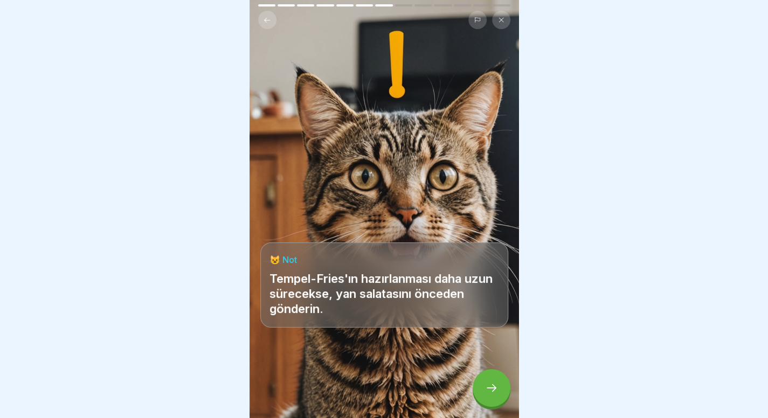
click at [488, 392] on icon at bounding box center [491, 387] width 13 height 13
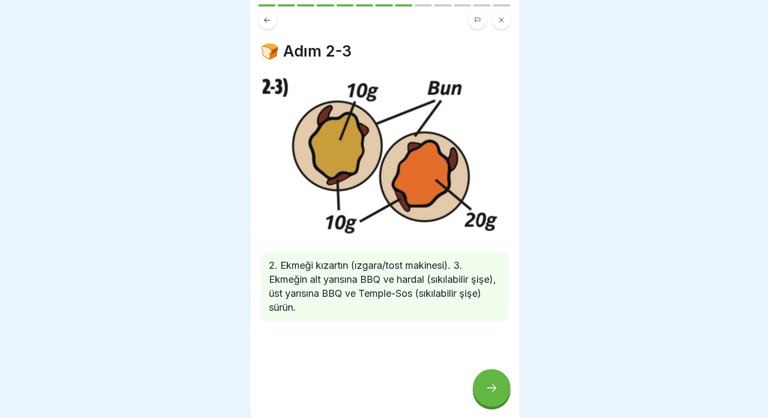
click at [488, 392] on icon at bounding box center [491, 387] width 13 height 13
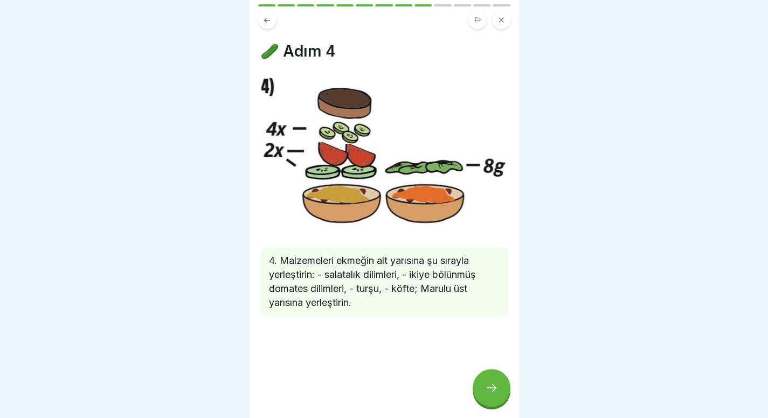
click at [488, 392] on icon at bounding box center [491, 387] width 13 height 13
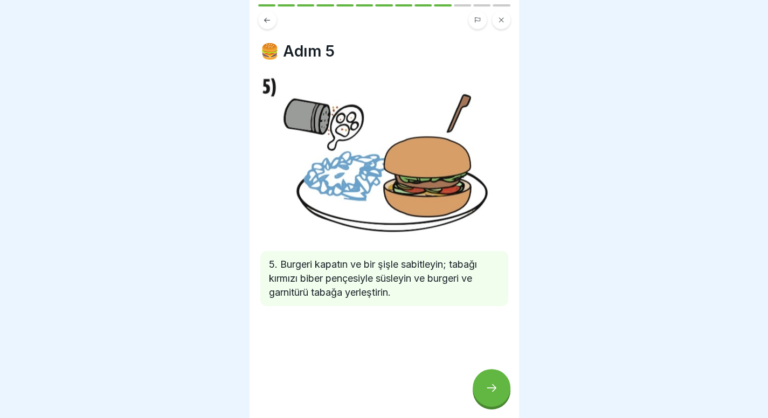
click at [489, 382] on div at bounding box center [491, 388] width 38 height 38
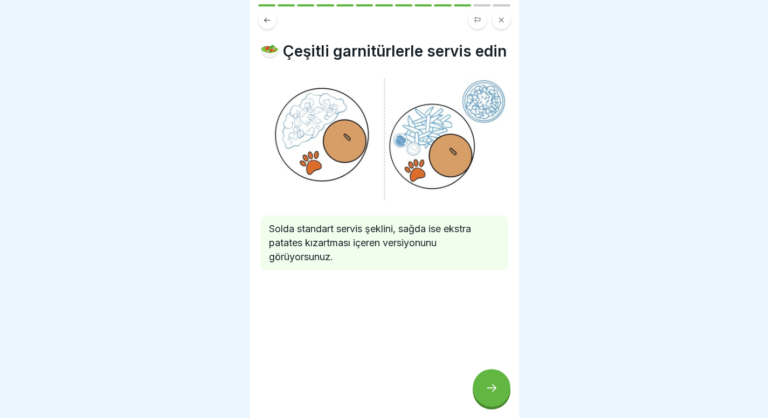
click at [489, 382] on div at bounding box center [491, 388] width 38 height 38
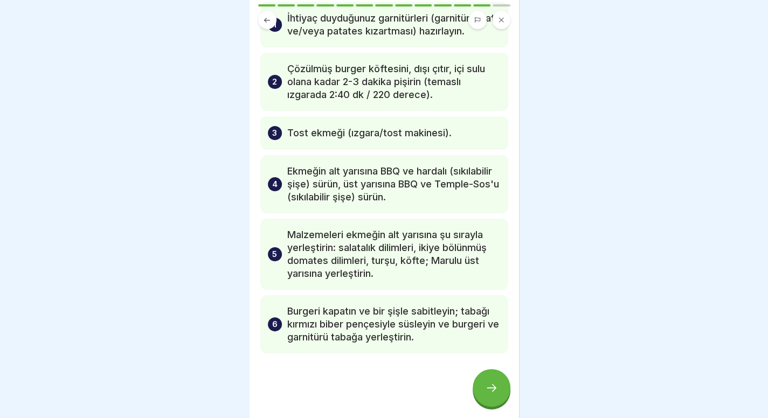
scroll to position [8, 0]
click at [498, 384] on div at bounding box center [491, 388] width 38 height 38
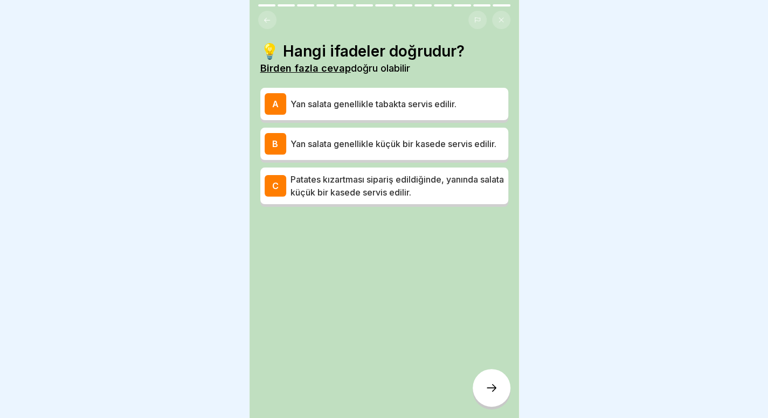
click at [391, 168] on div "C Patates kızartması sipariş edildiğinde, yanında salata küçük bir kasede servi…" at bounding box center [384, 186] width 248 height 37
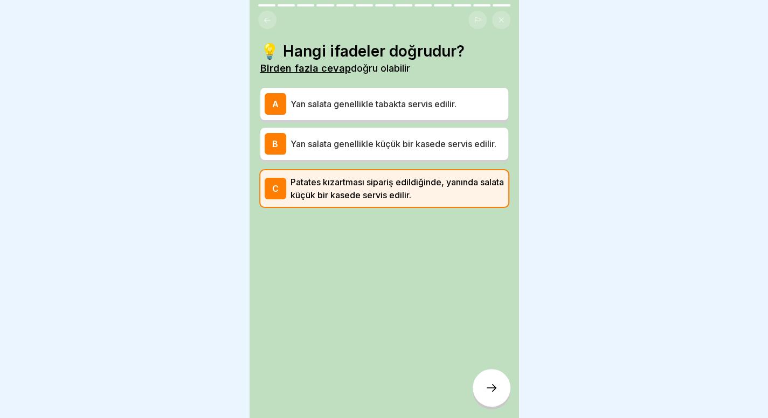
click at [410, 138] on font "Yan salata genellikle küçük bir kasede servis edilir." at bounding box center [393, 143] width 206 height 11
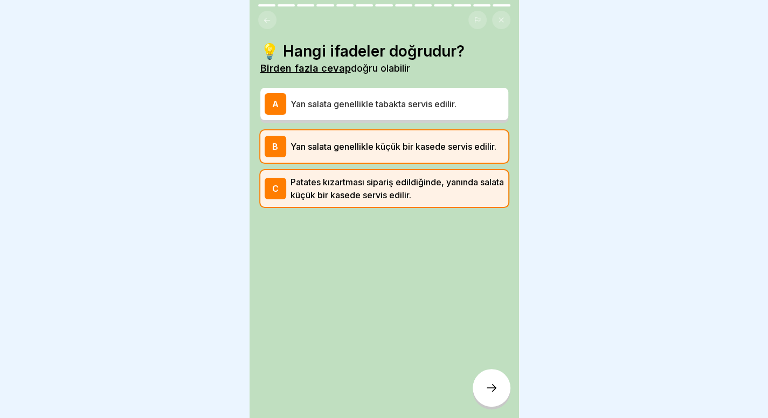
click at [440, 93] on div "A Yan salata genellikle tabakta servis edilir." at bounding box center [383, 104] width 239 height 22
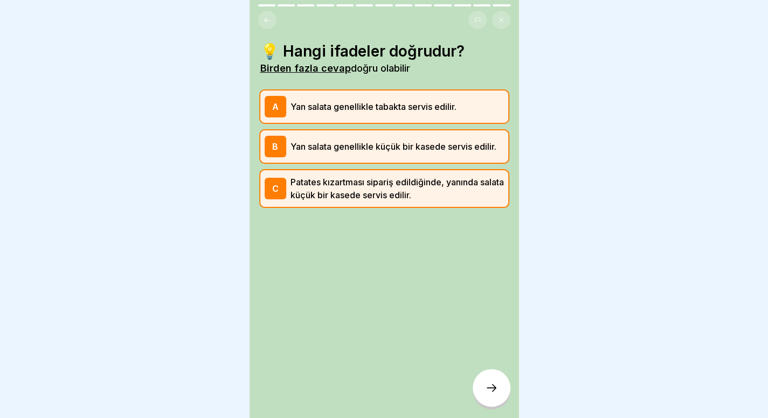
click at [482, 370] on div "💡 Hangi ifadeler doğrudur? Birden fazla cevap doğru olabilir A Yan salata genel…" at bounding box center [383, 209] width 269 height 418
click at [487, 393] on icon at bounding box center [491, 387] width 13 height 13
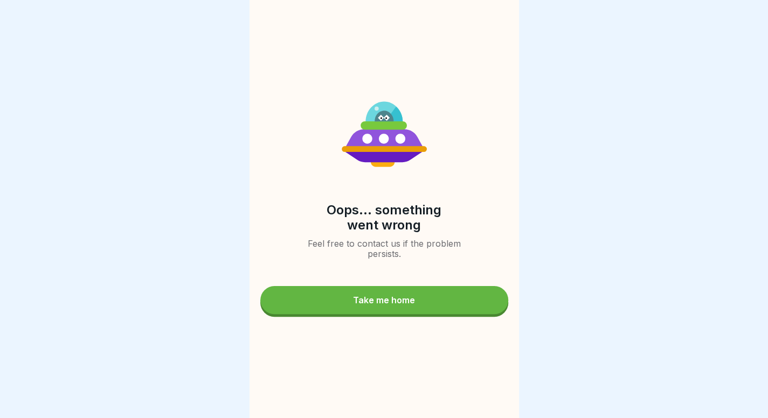
click at [407, 300] on div "Take me home" at bounding box center [384, 300] width 62 height 10
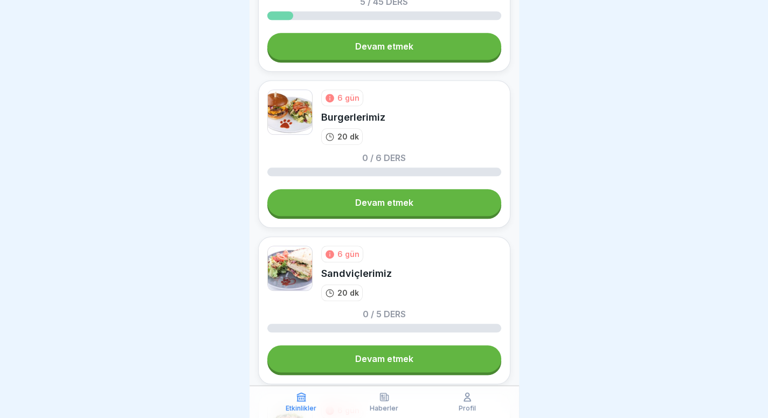
scroll to position [510, 0]
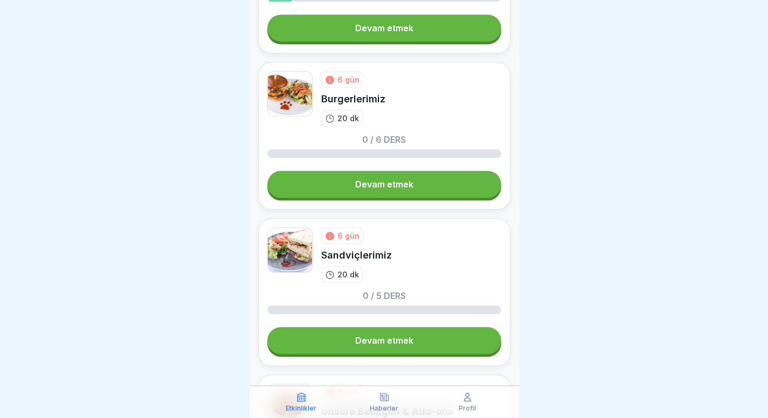
click at [399, 183] on font "Devam etmek" at bounding box center [384, 184] width 58 height 11
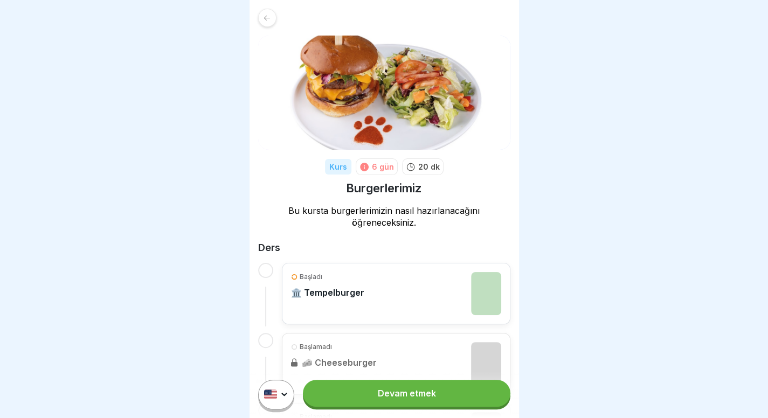
click at [270, 10] on div at bounding box center [267, 18] width 18 height 18
